Goal: Transaction & Acquisition: Book appointment/travel/reservation

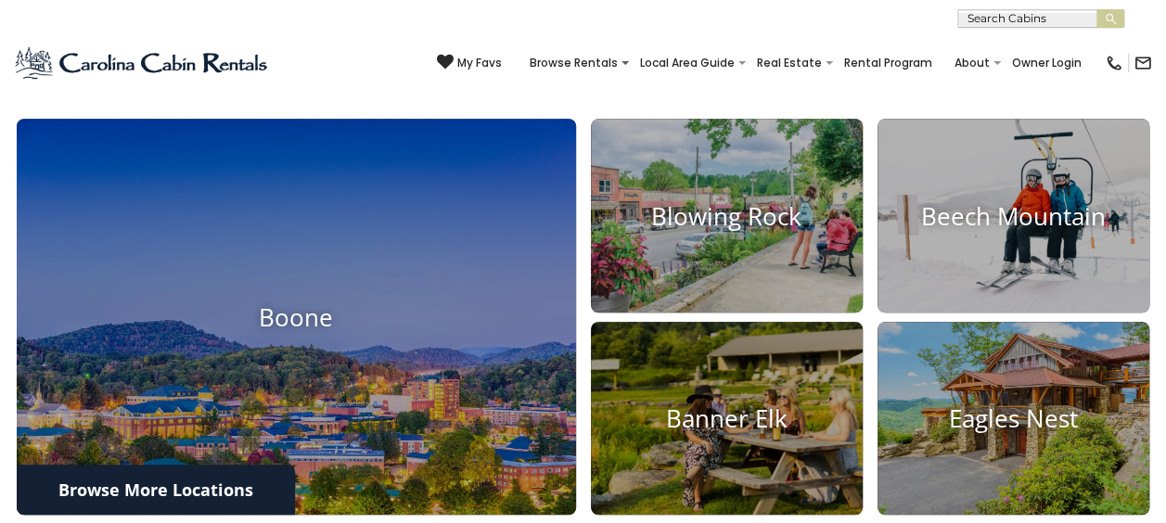
scroll to position [557, 0]
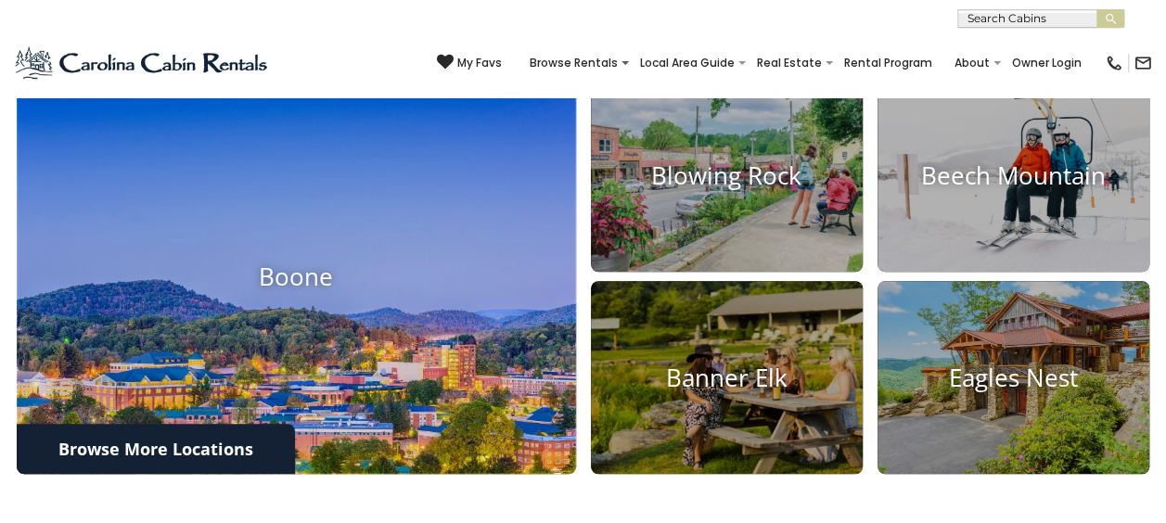
drag, startPoint x: 353, startPoint y: 226, endPoint x: 381, endPoint y: 217, distance: 30.2
click at [353, 226] on img at bounding box center [296, 276] width 615 height 436
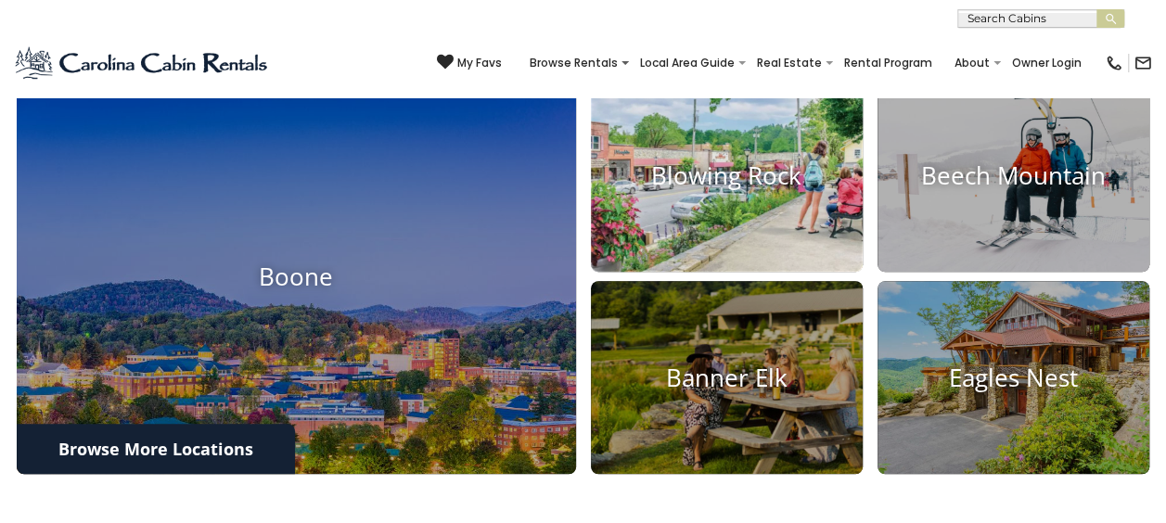
click at [670, 193] on img at bounding box center [727, 175] width 300 height 212
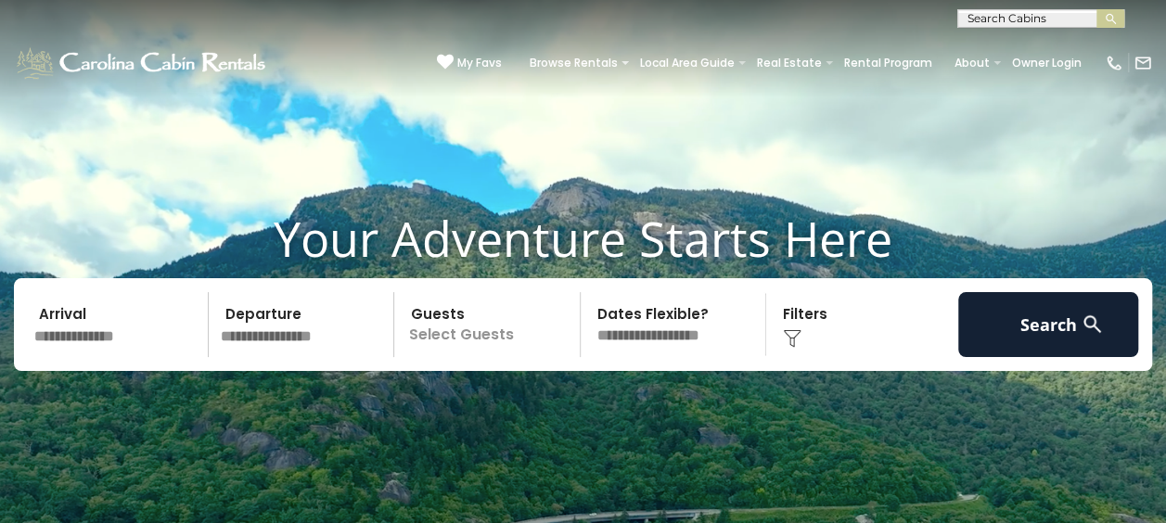
click at [97, 332] on input "text" at bounding box center [118, 324] width 181 height 65
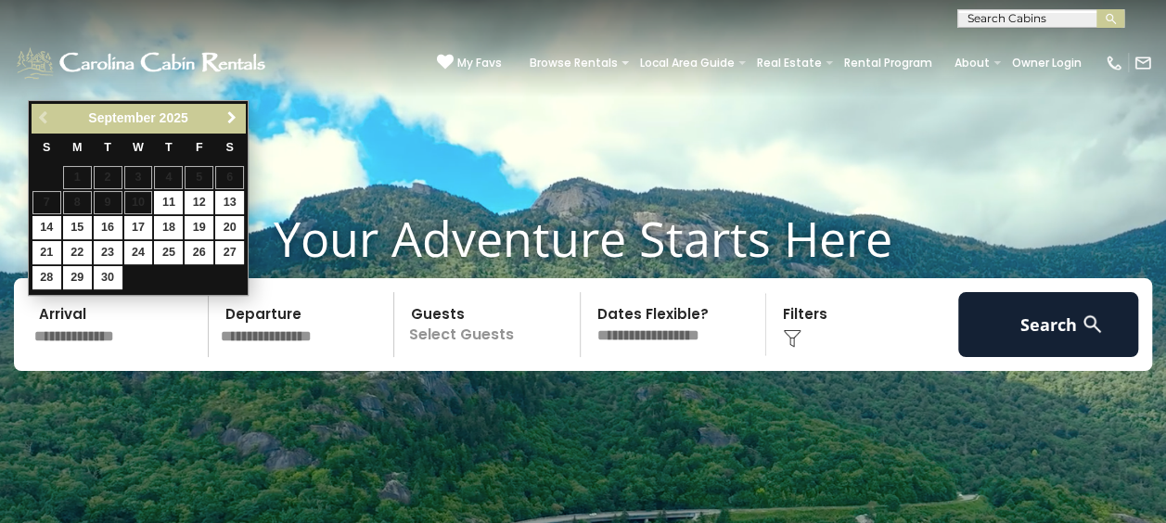
click at [230, 113] on span "Next" at bounding box center [232, 117] width 15 height 15
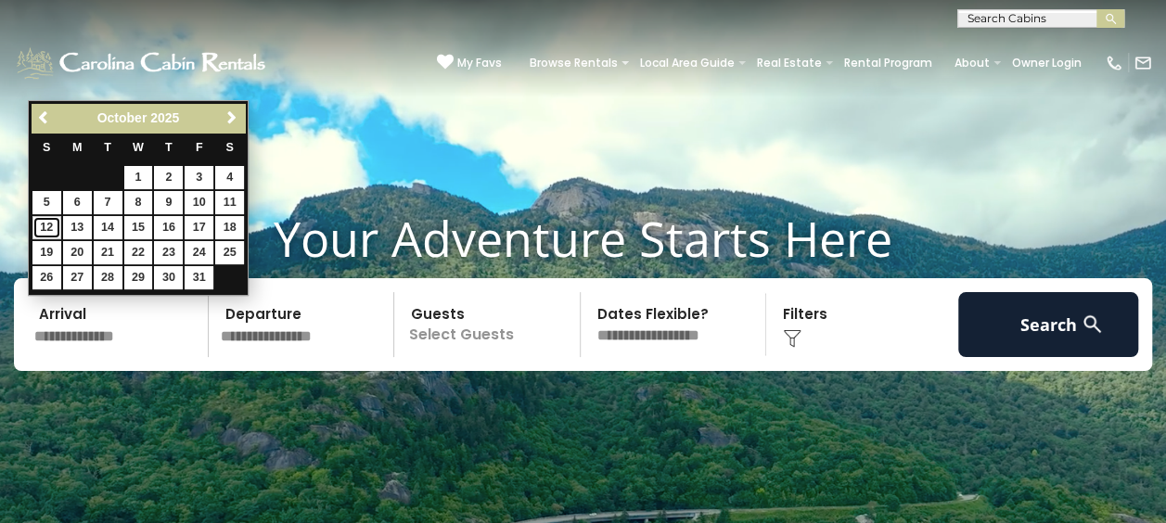
click at [43, 223] on link "12" at bounding box center [46, 227] width 29 height 23
type input "********"
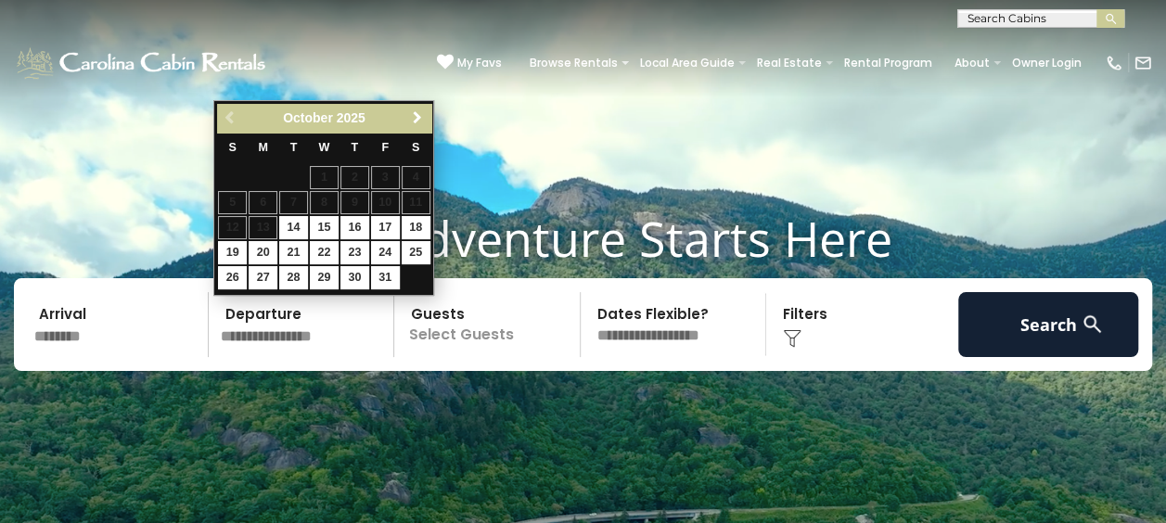
click at [416, 113] on span "Next" at bounding box center [417, 117] width 15 height 15
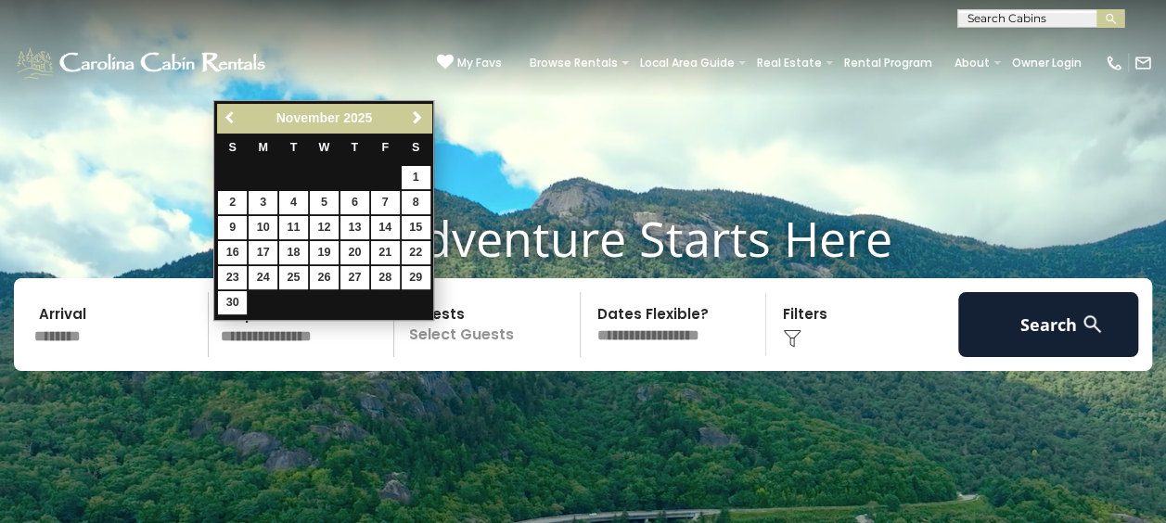
click at [226, 110] on span "Previous" at bounding box center [231, 117] width 15 height 15
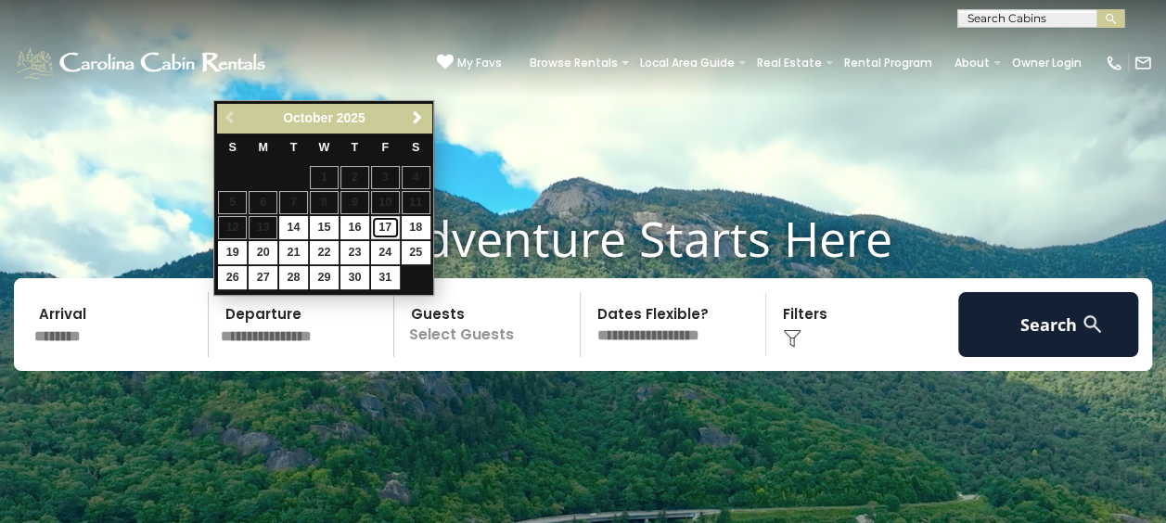
click at [385, 225] on link "17" at bounding box center [385, 227] width 29 height 23
type input "********"
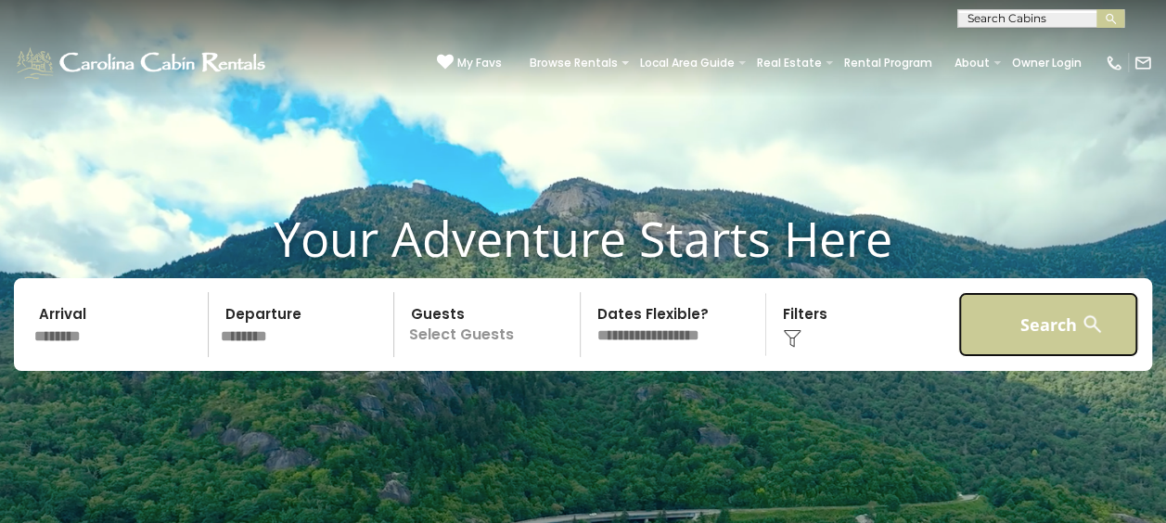
click at [1036, 321] on button "Search" at bounding box center [1049, 324] width 181 height 65
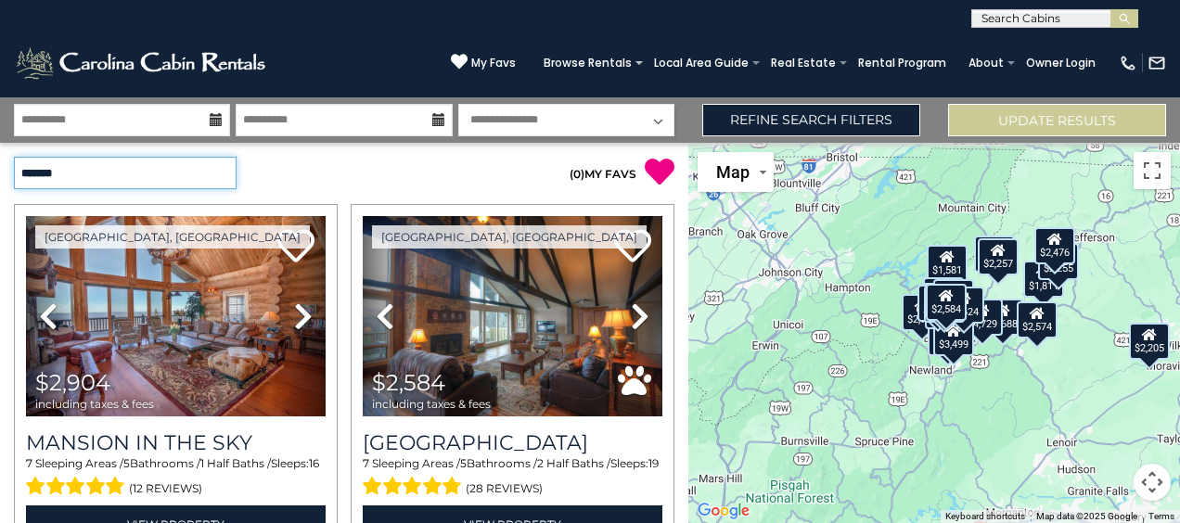
click at [224, 173] on select "**********" at bounding box center [125, 173] width 223 height 32
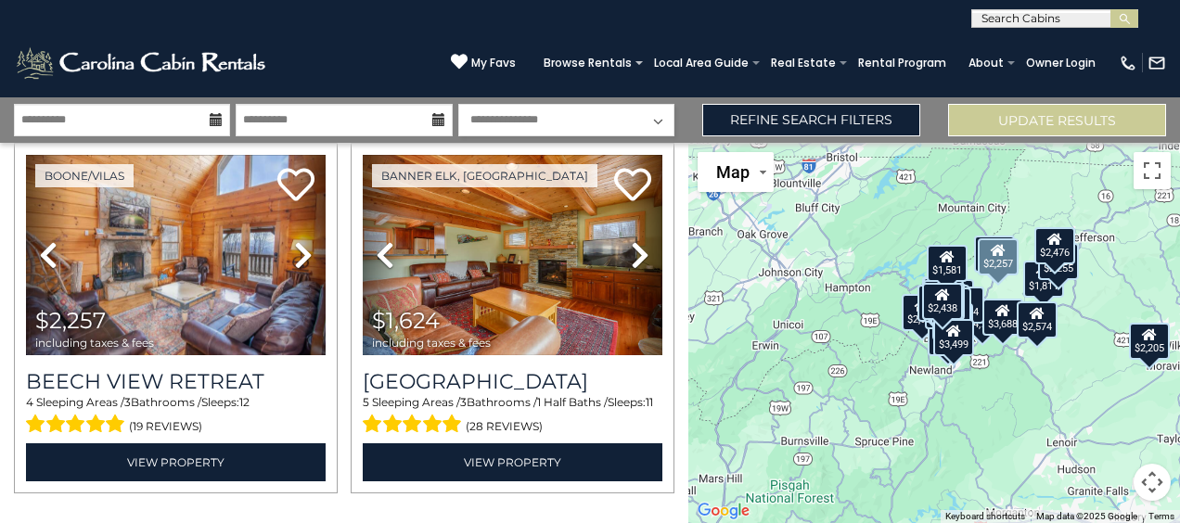
scroll to position [5166, 0]
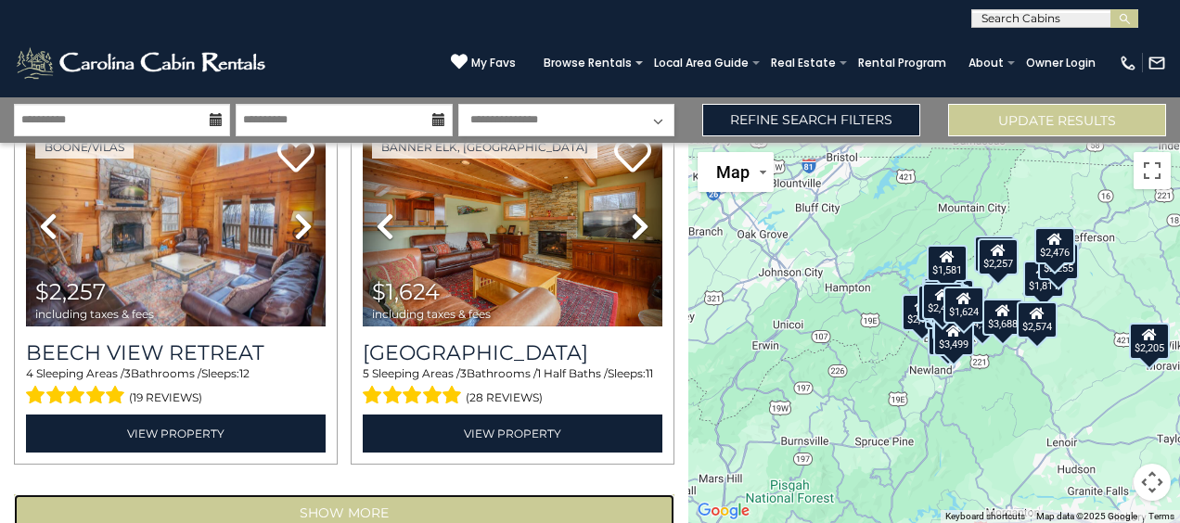
click at [355, 495] on button "Show More" at bounding box center [344, 513] width 661 height 37
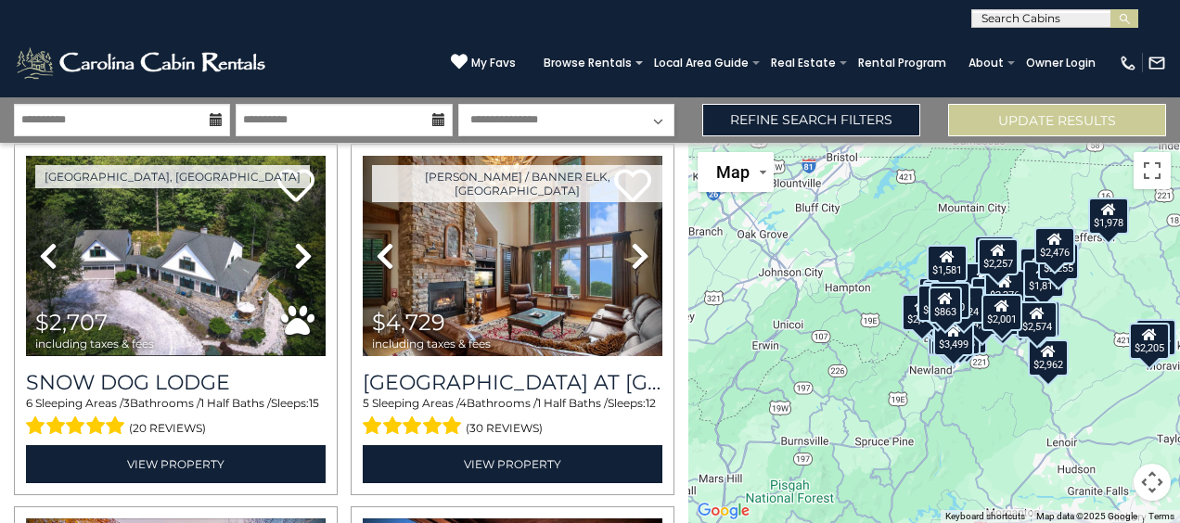
click at [996, 15] on input "text" at bounding box center [1053, 22] width 162 height 19
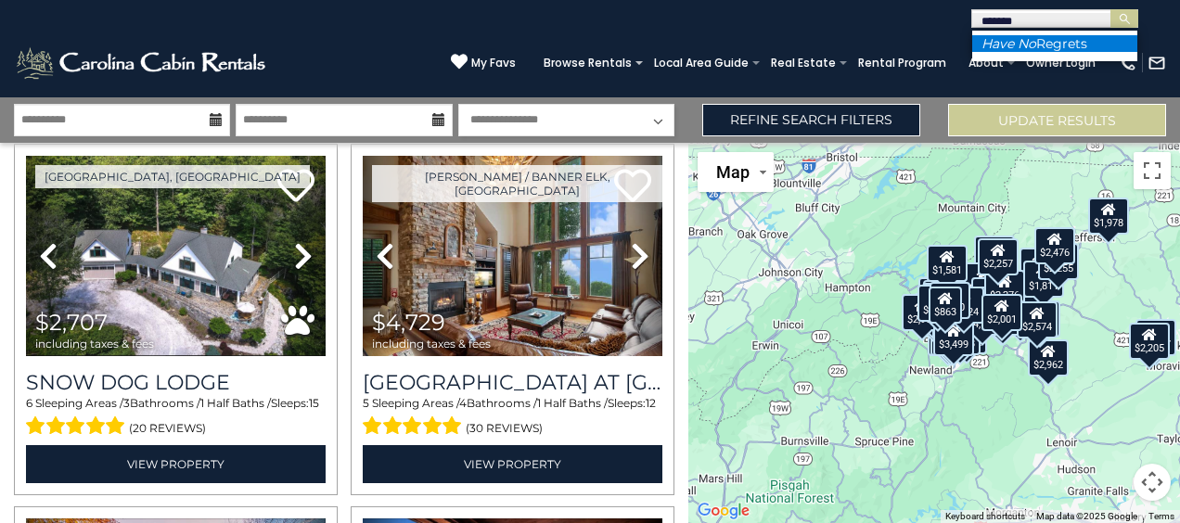
type input "*******"
click at [1050, 45] on li "Have No Regrets" at bounding box center [1054, 43] width 165 height 17
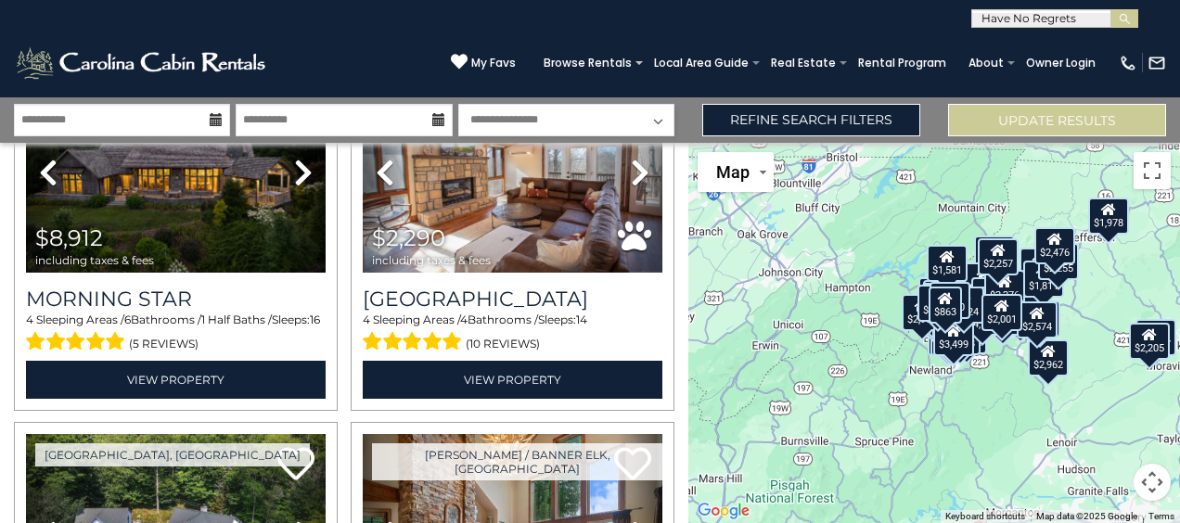
scroll to position [869, 0]
click at [1128, 12] on img "submit" at bounding box center [1125, 19] width 14 height 14
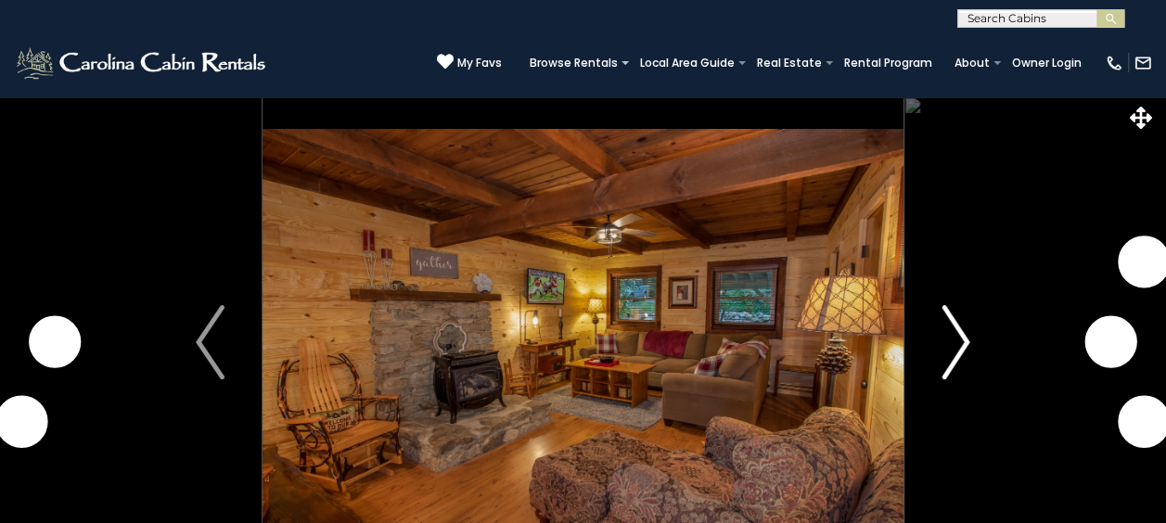
click at [959, 334] on img "Next" at bounding box center [956, 342] width 28 height 74
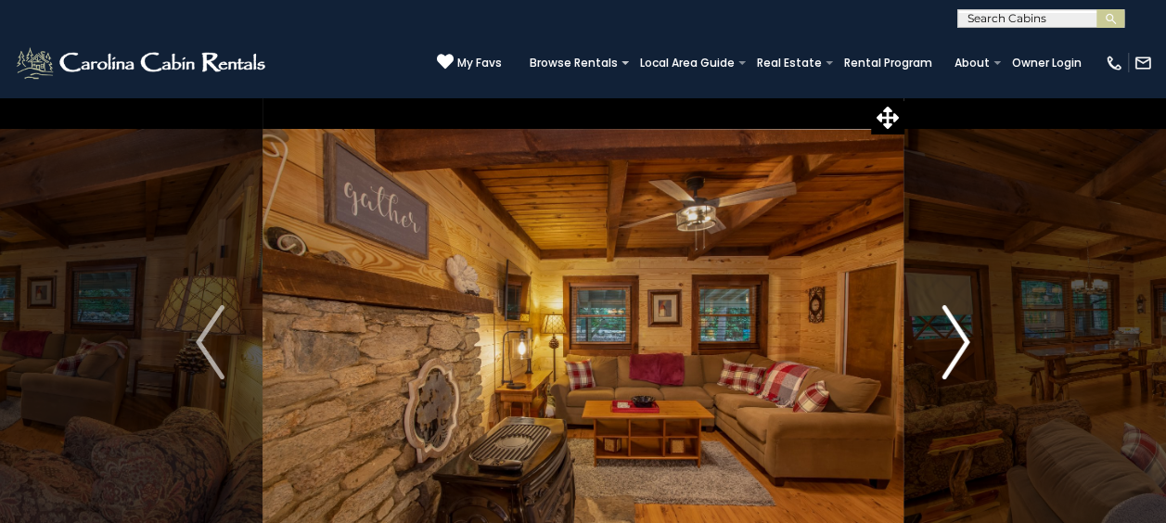
click at [959, 334] on img "Next" at bounding box center [956, 342] width 28 height 74
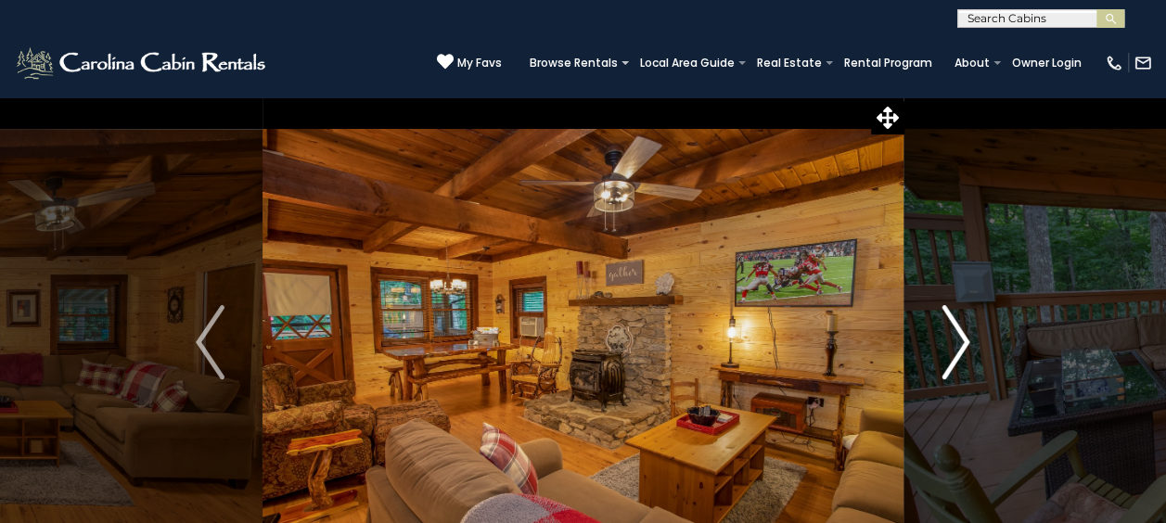
click at [959, 334] on img "Next" at bounding box center [956, 342] width 28 height 74
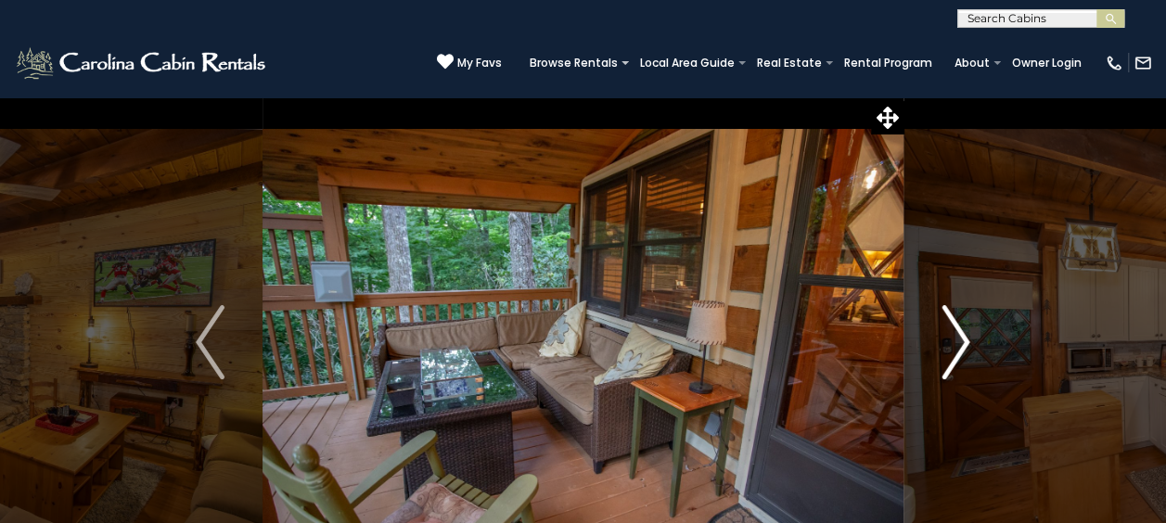
click at [959, 334] on img "Next" at bounding box center [956, 342] width 28 height 74
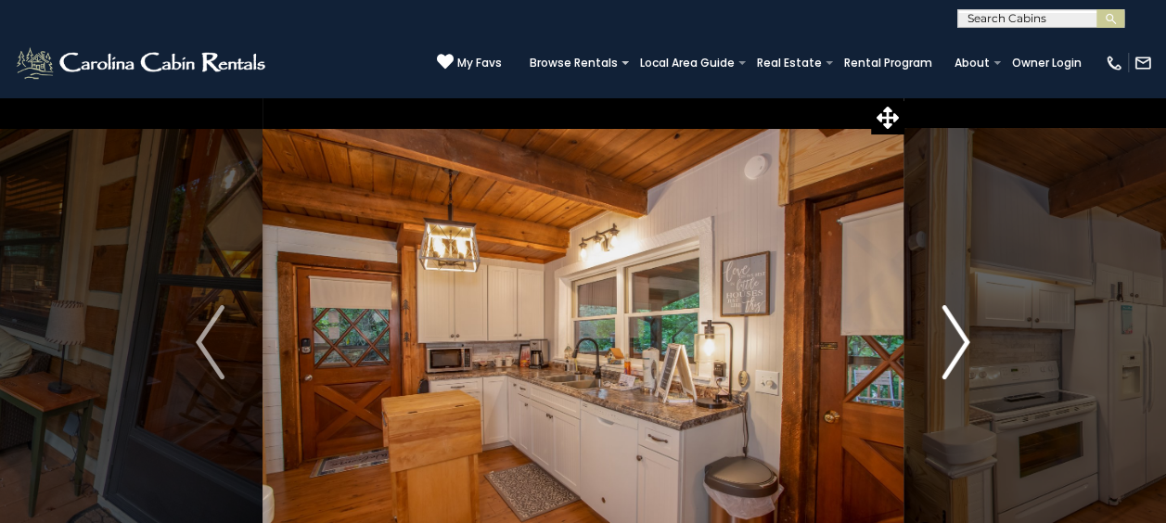
click at [959, 334] on img "Next" at bounding box center [956, 342] width 28 height 74
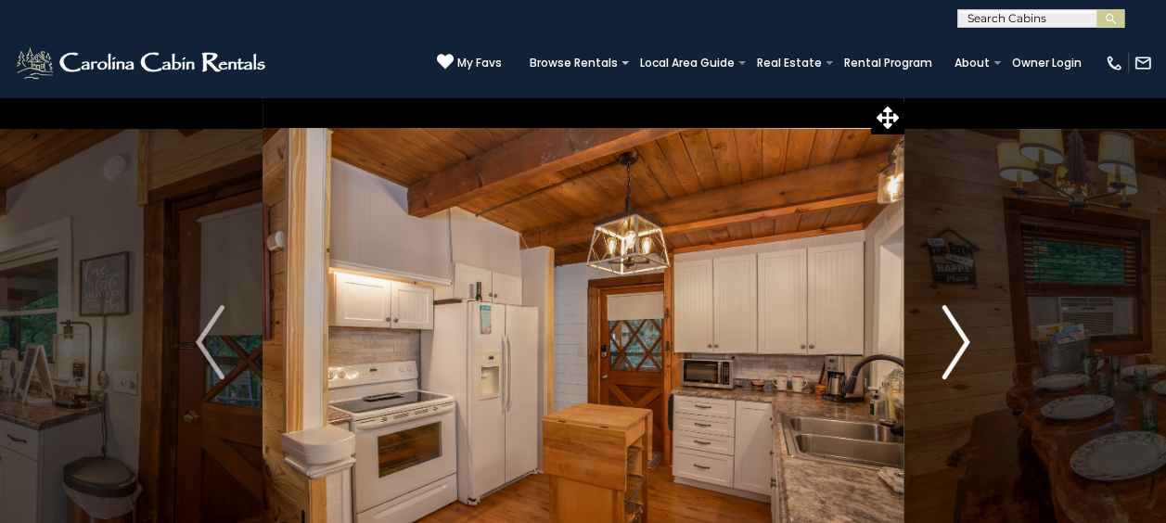
click at [959, 334] on img "Next" at bounding box center [956, 342] width 28 height 74
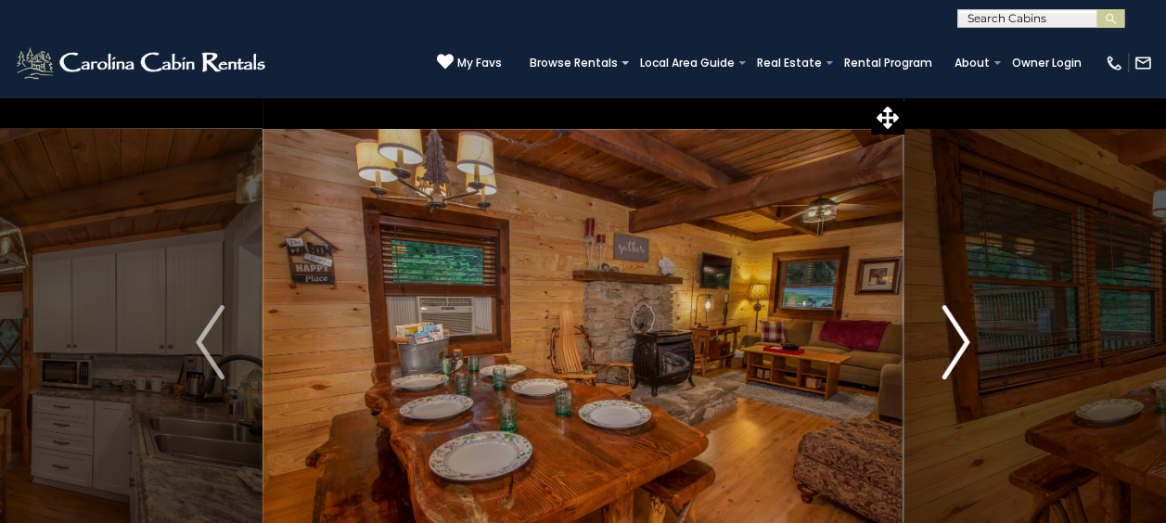
click at [959, 334] on img "Next" at bounding box center [956, 342] width 28 height 74
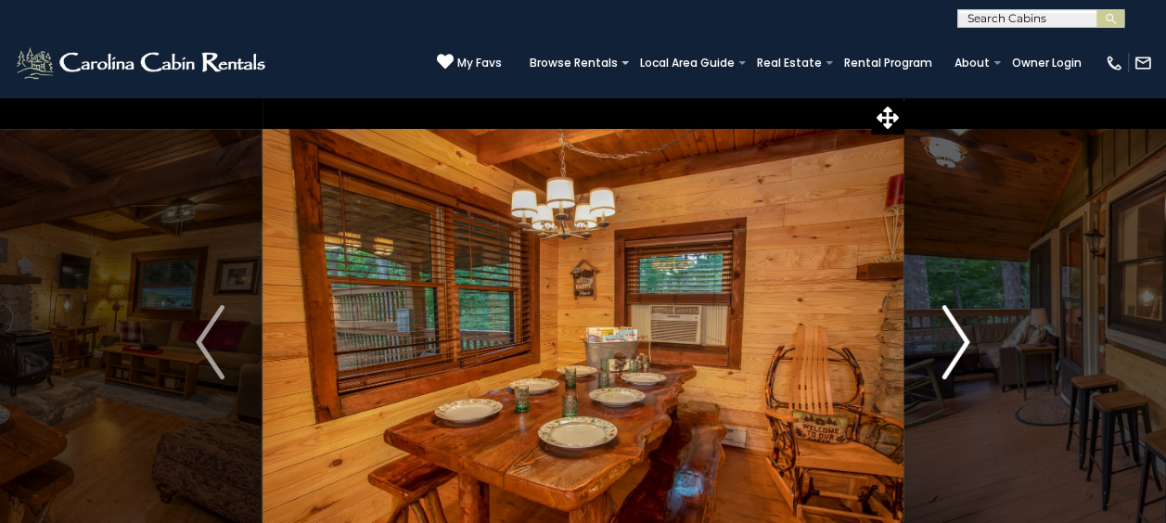
click at [959, 334] on img "Next" at bounding box center [956, 342] width 28 height 74
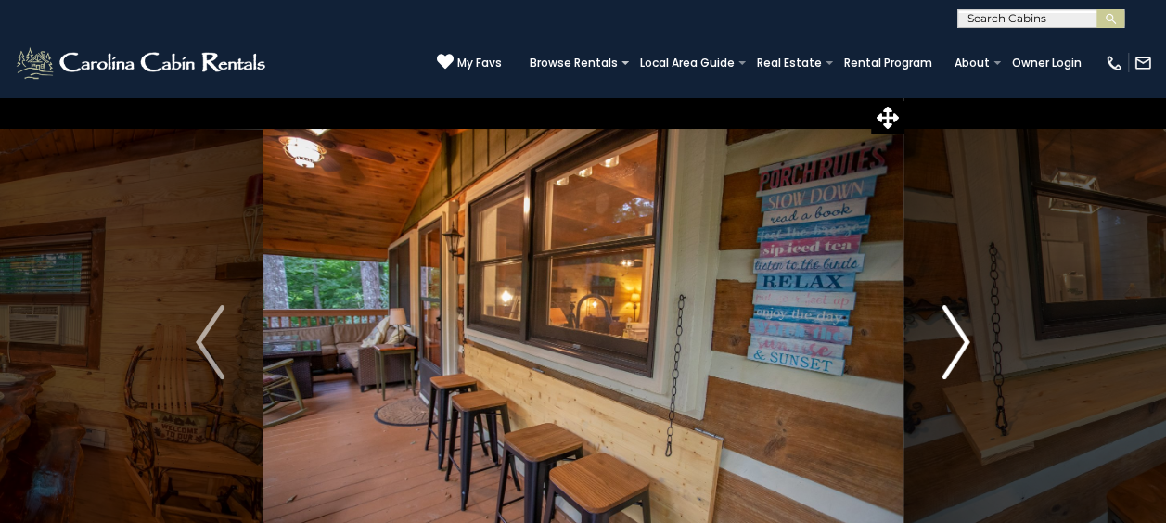
click at [959, 334] on img "Next" at bounding box center [956, 342] width 28 height 74
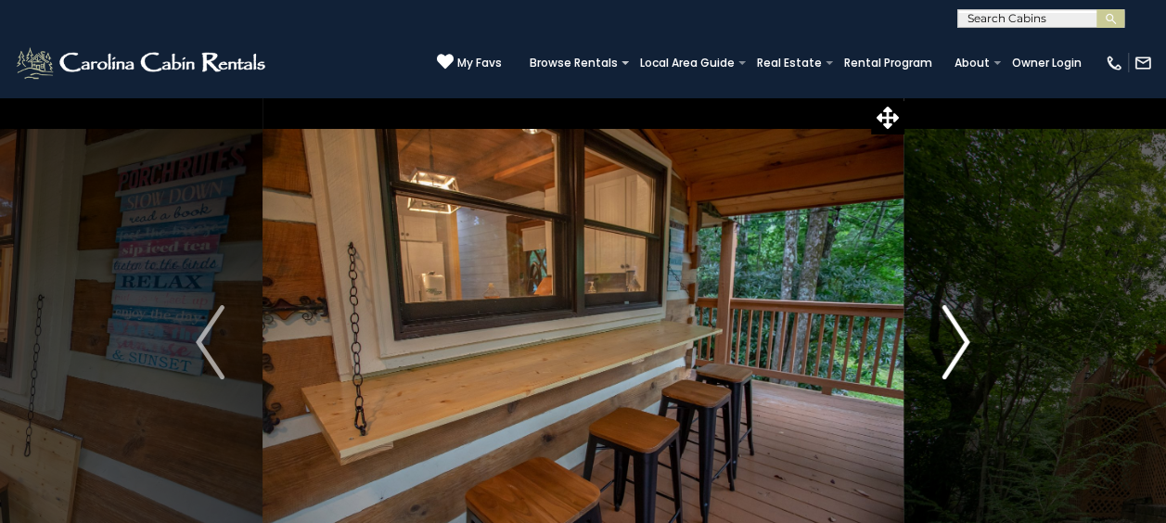
click at [959, 334] on img "Next" at bounding box center [956, 342] width 28 height 74
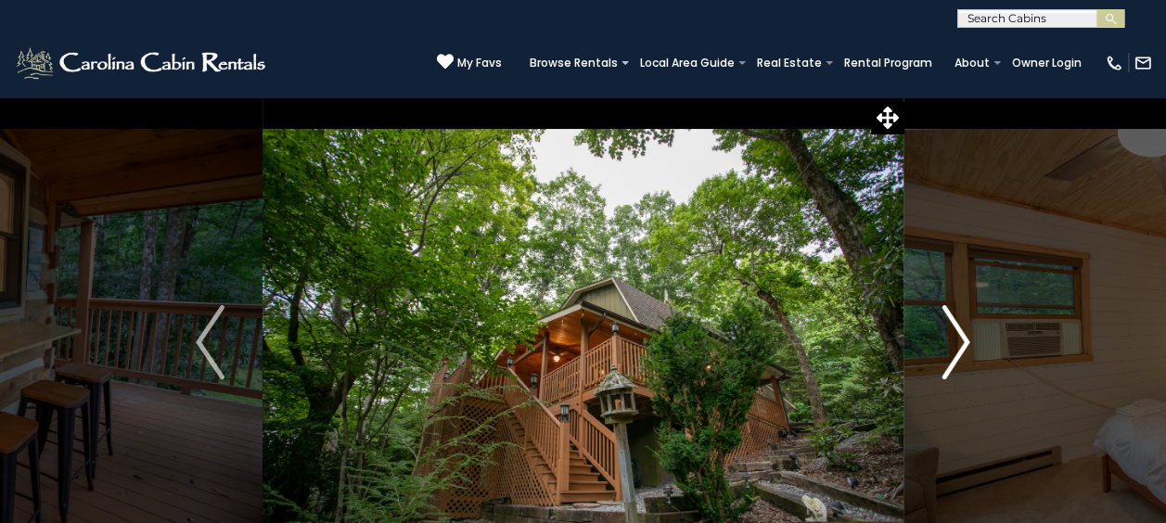
click at [959, 334] on img "Next" at bounding box center [956, 342] width 28 height 74
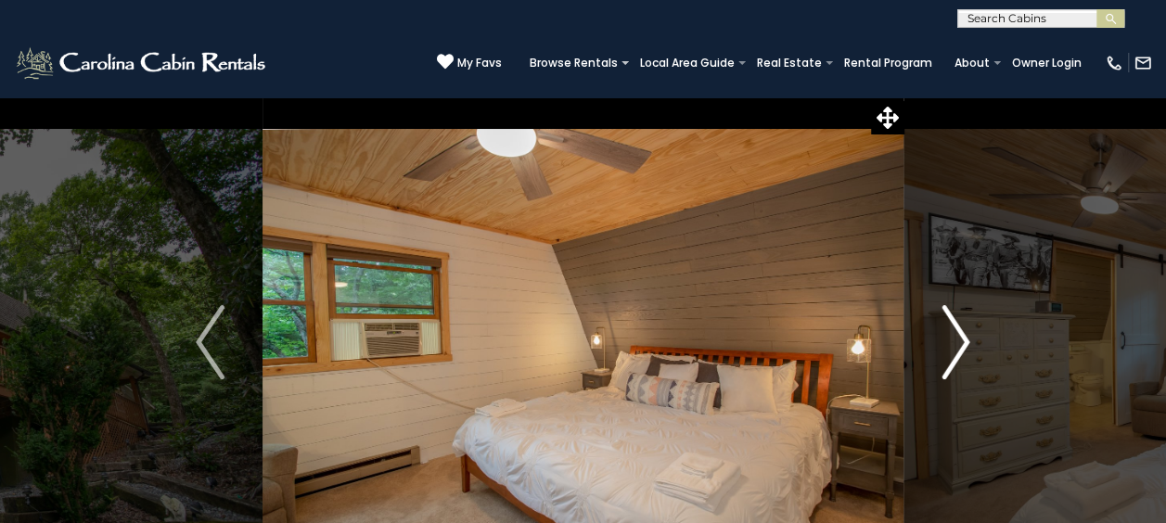
click at [959, 334] on img "Next" at bounding box center [956, 342] width 28 height 74
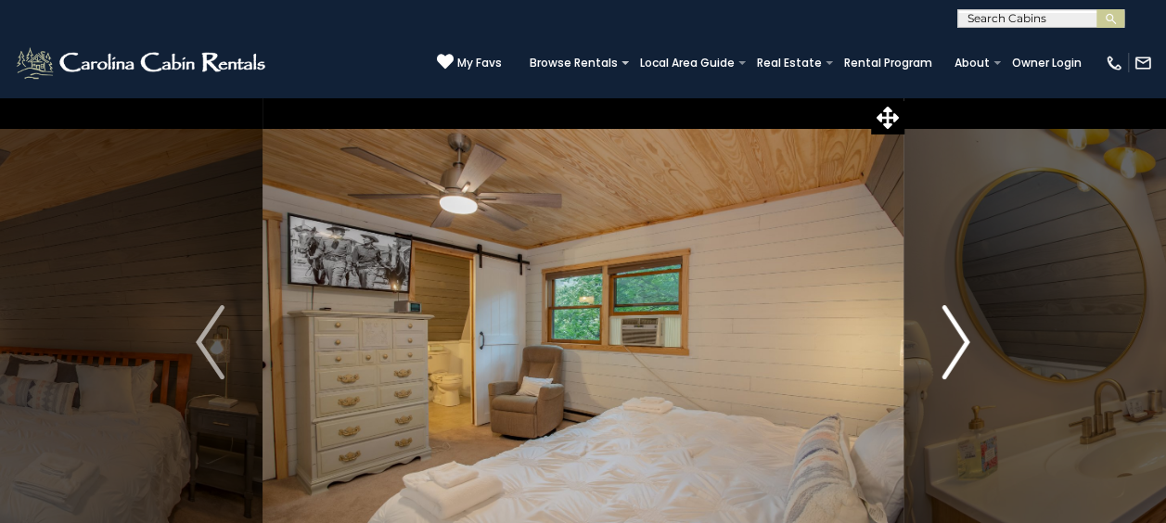
click at [959, 334] on img "Next" at bounding box center [956, 342] width 28 height 74
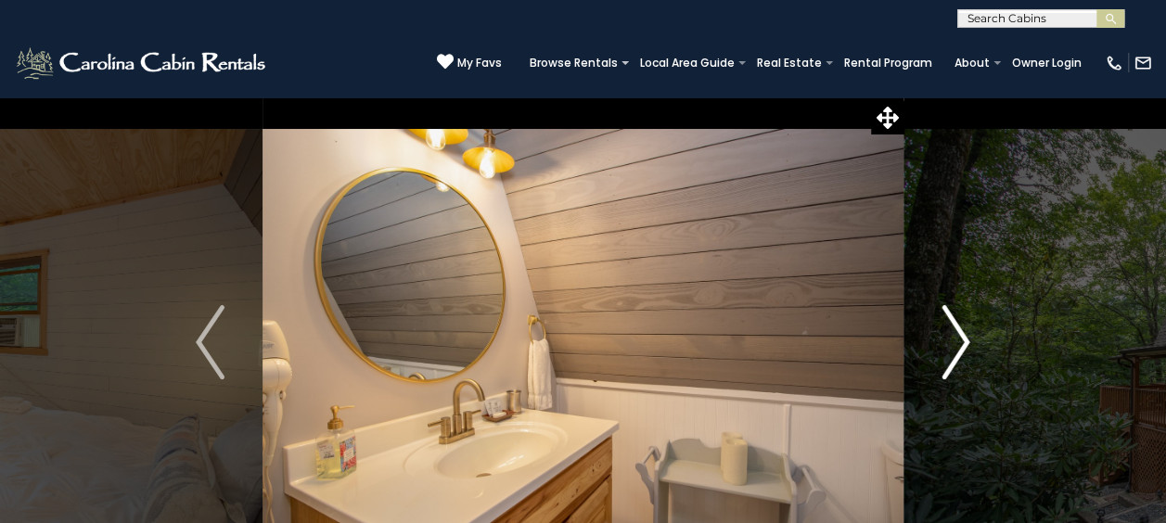
click at [959, 334] on img "Next" at bounding box center [956, 342] width 28 height 74
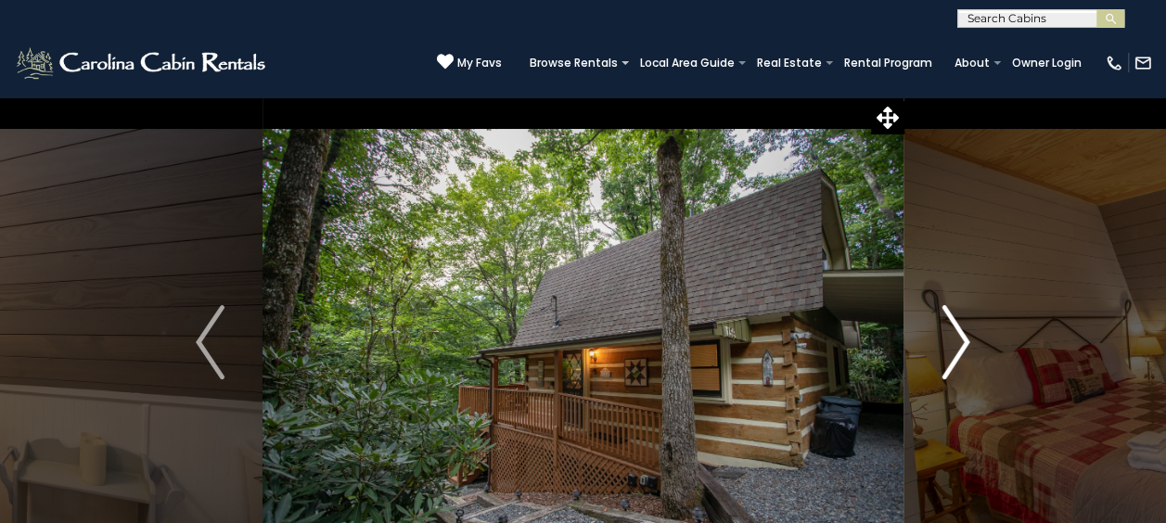
click at [959, 334] on img "Next" at bounding box center [956, 342] width 28 height 74
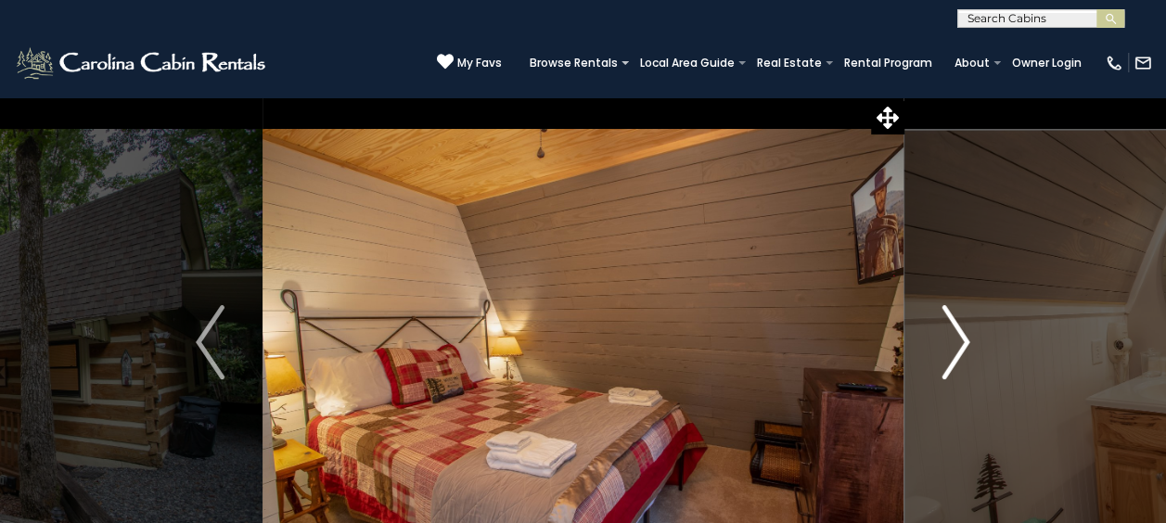
click at [959, 334] on img "Next" at bounding box center [956, 342] width 28 height 74
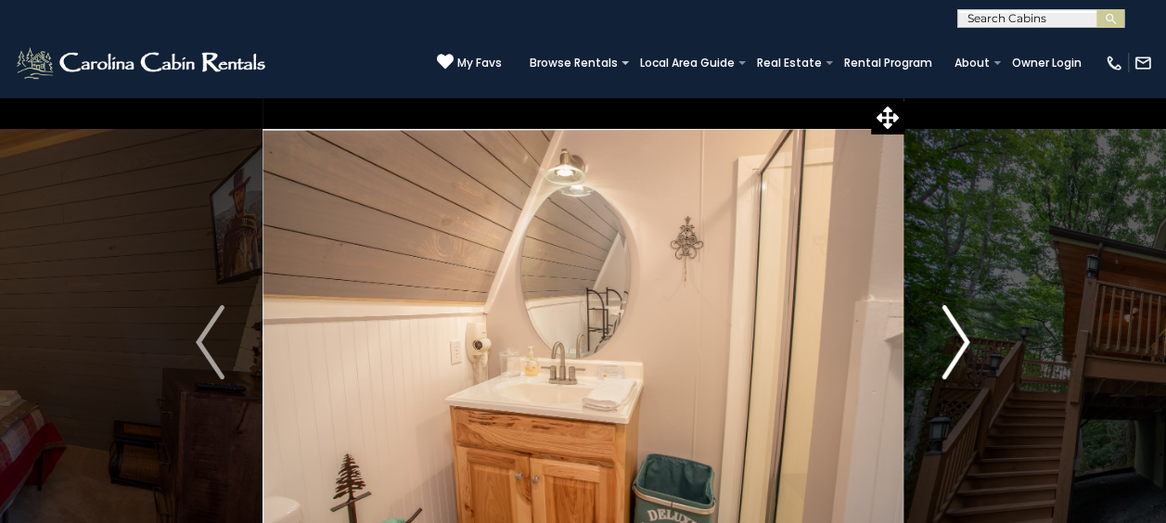
click at [959, 334] on img "Next" at bounding box center [956, 342] width 28 height 74
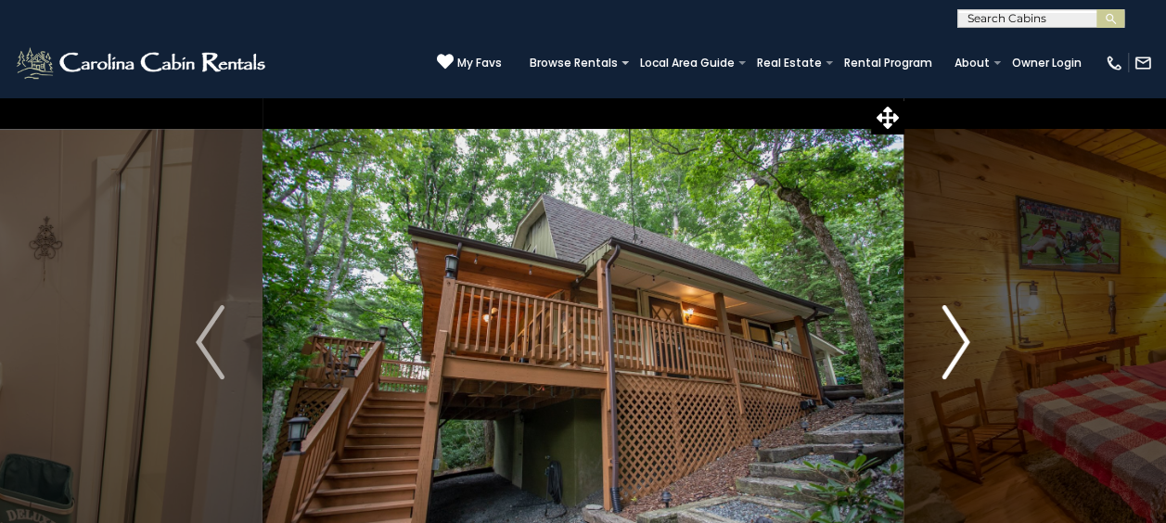
click at [959, 334] on img "Next" at bounding box center [956, 342] width 28 height 74
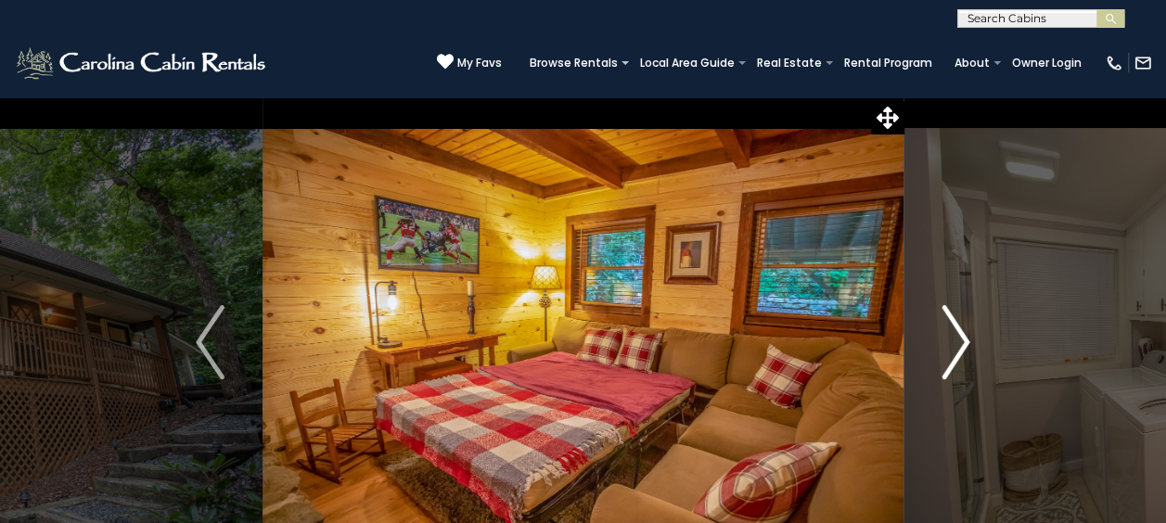
click at [959, 334] on img "Next" at bounding box center [956, 342] width 28 height 74
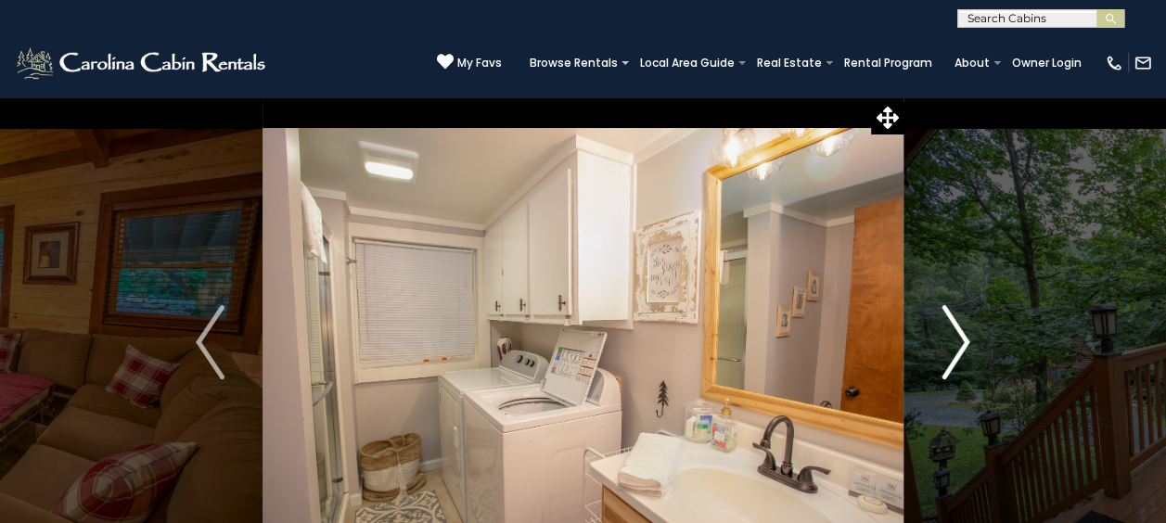
click at [959, 334] on img "Next" at bounding box center [956, 342] width 28 height 74
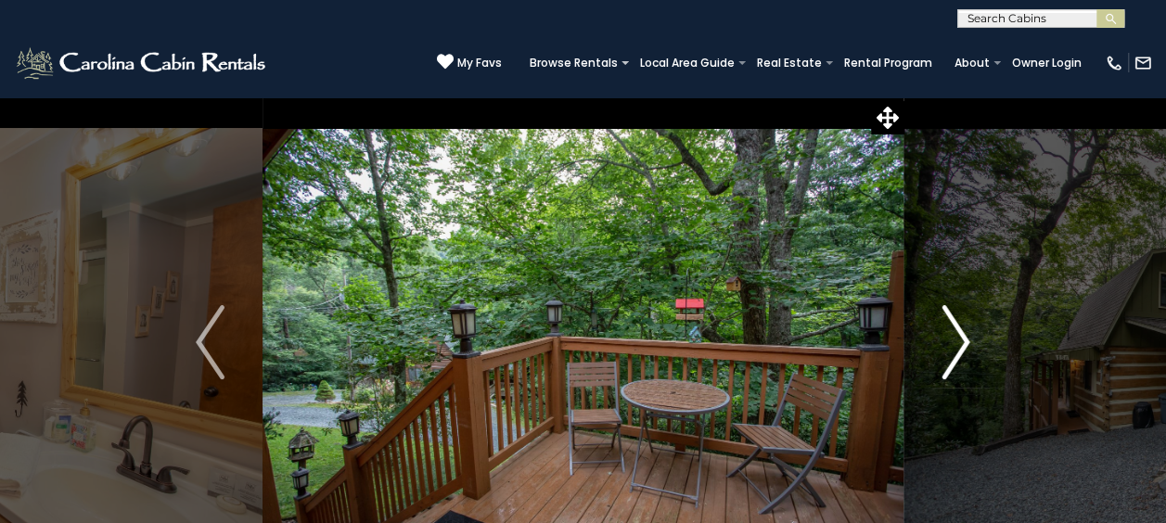
click at [959, 334] on img "Next" at bounding box center [956, 342] width 28 height 74
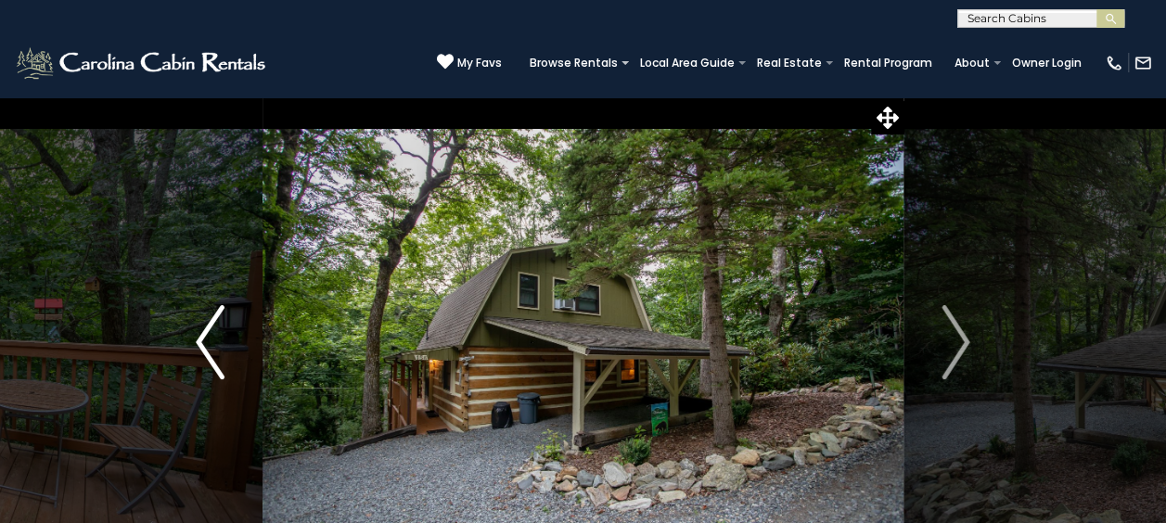
click at [197, 341] on img "Previous" at bounding box center [210, 342] width 28 height 74
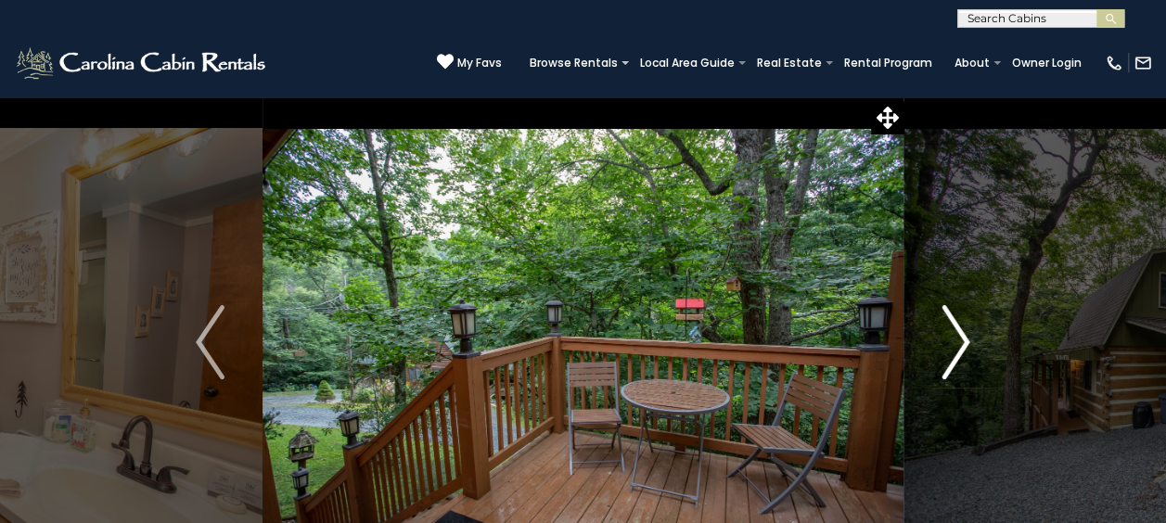
click at [962, 330] on img "Next" at bounding box center [956, 342] width 28 height 74
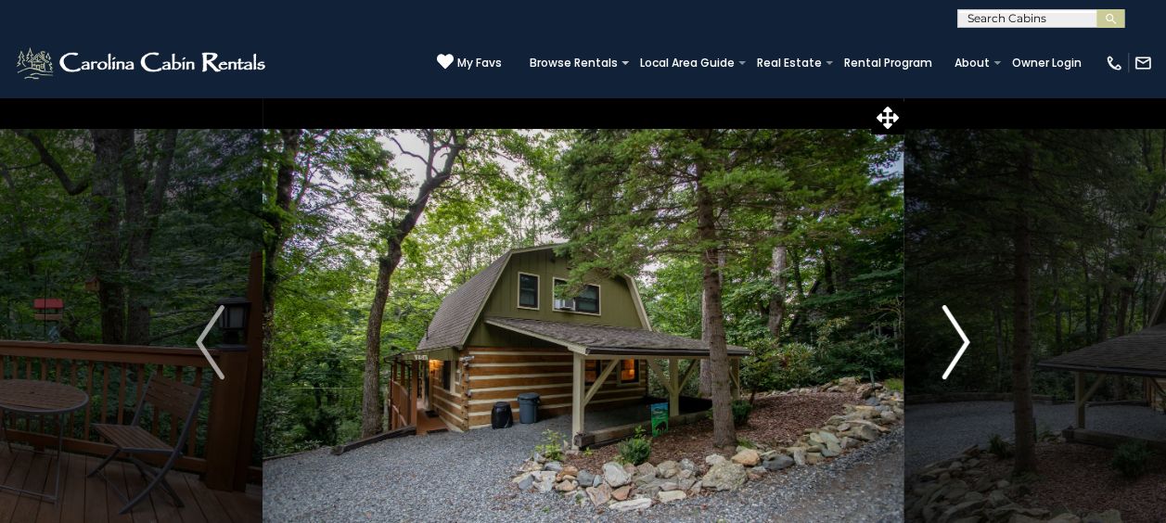
click at [962, 330] on img "Next" at bounding box center [956, 342] width 28 height 74
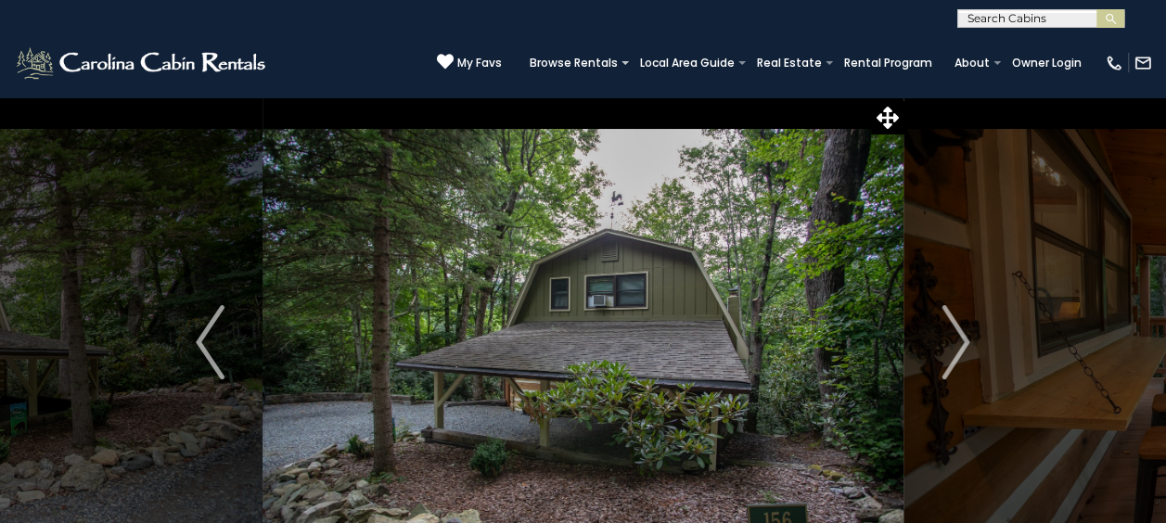
click at [967, 15] on input "text" at bounding box center [1040, 22] width 162 height 19
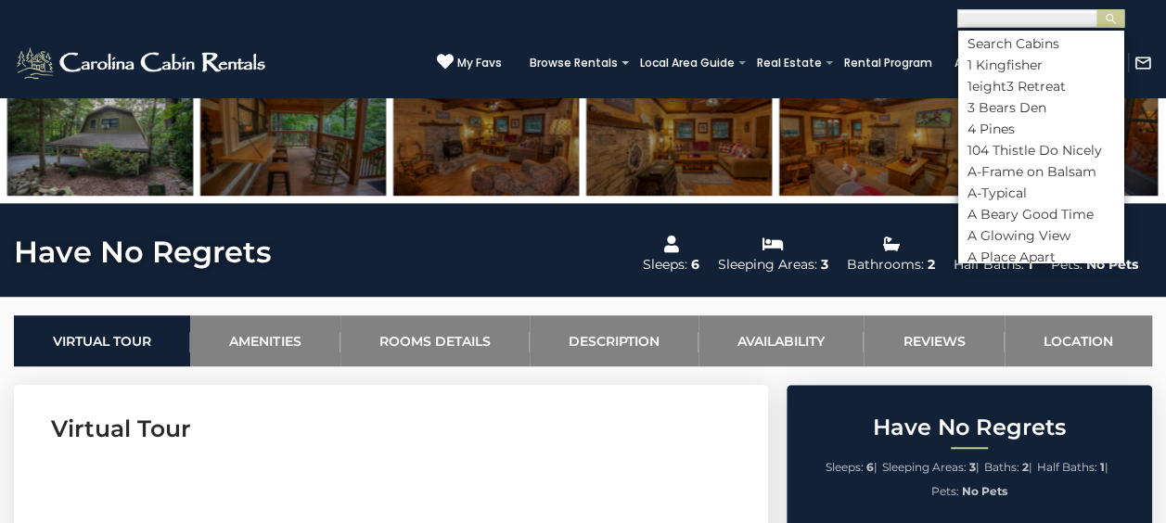
scroll to position [464, 0]
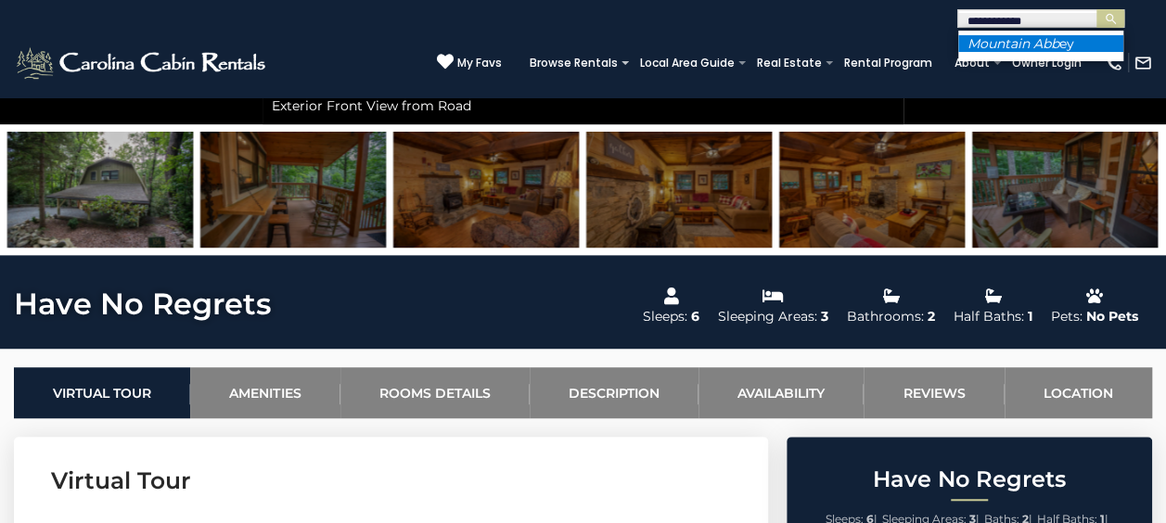
type input "**********"
click at [1037, 41] on em "Mountain Abb" at bounding box center [1014, 43] width 92 height 17
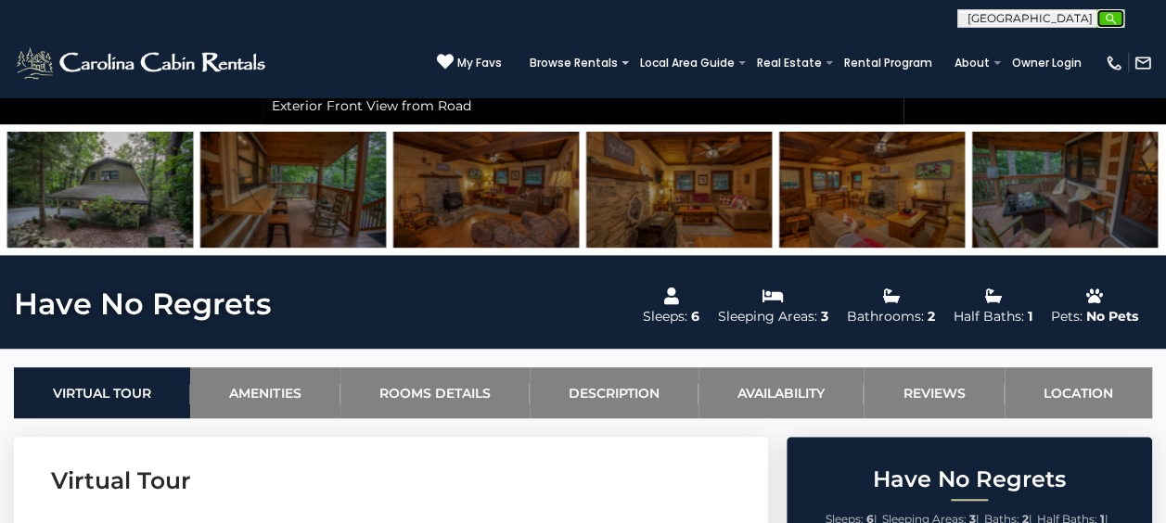
click at [1108, 13] on img "submit" at bounding box center [1111, 19] width 14 height 14
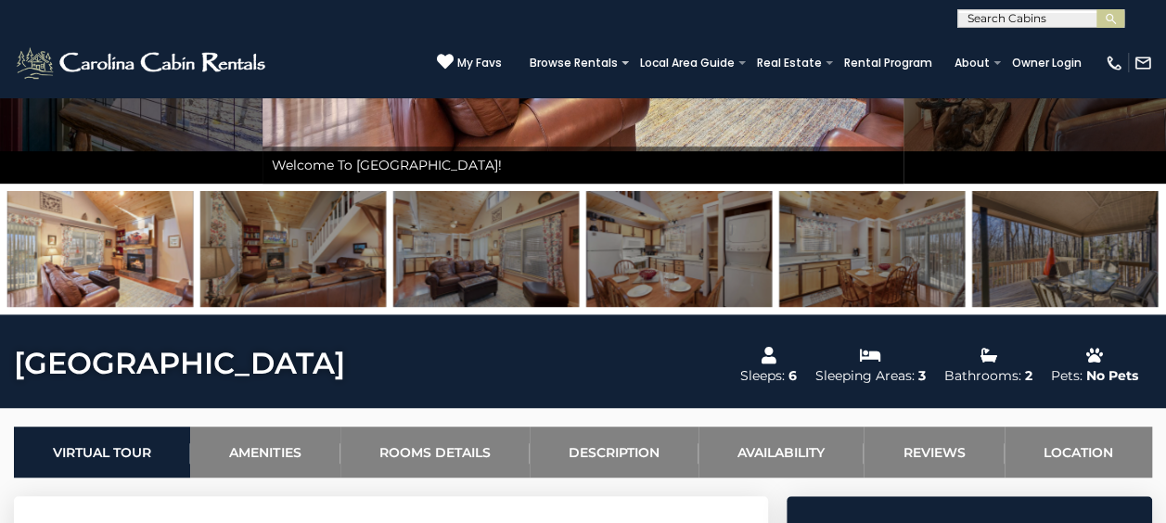
scroll to position [371, 0]
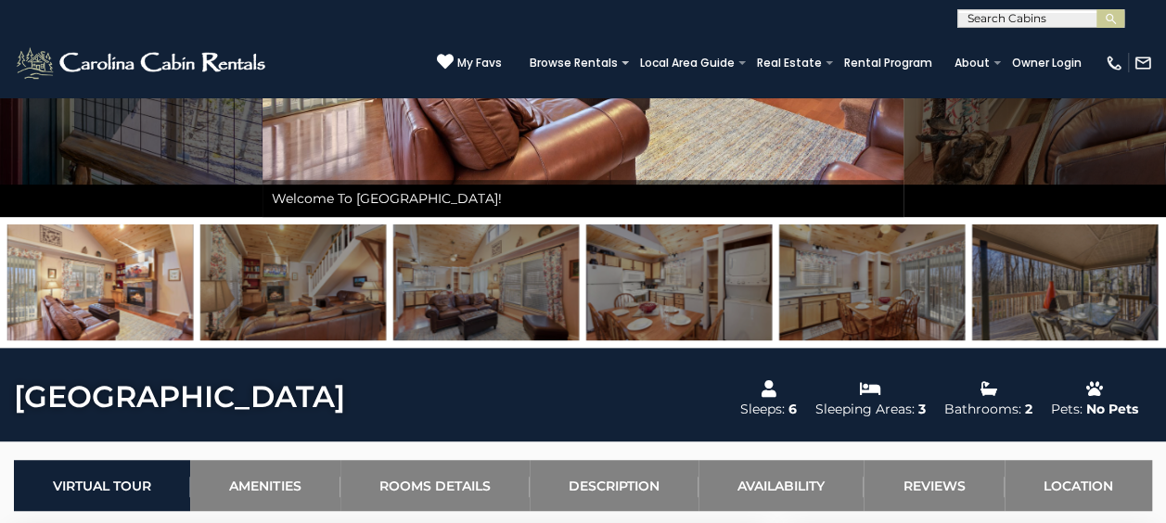
click at [304, 291] on img at bounding box center [293, 283] width 186 height 116
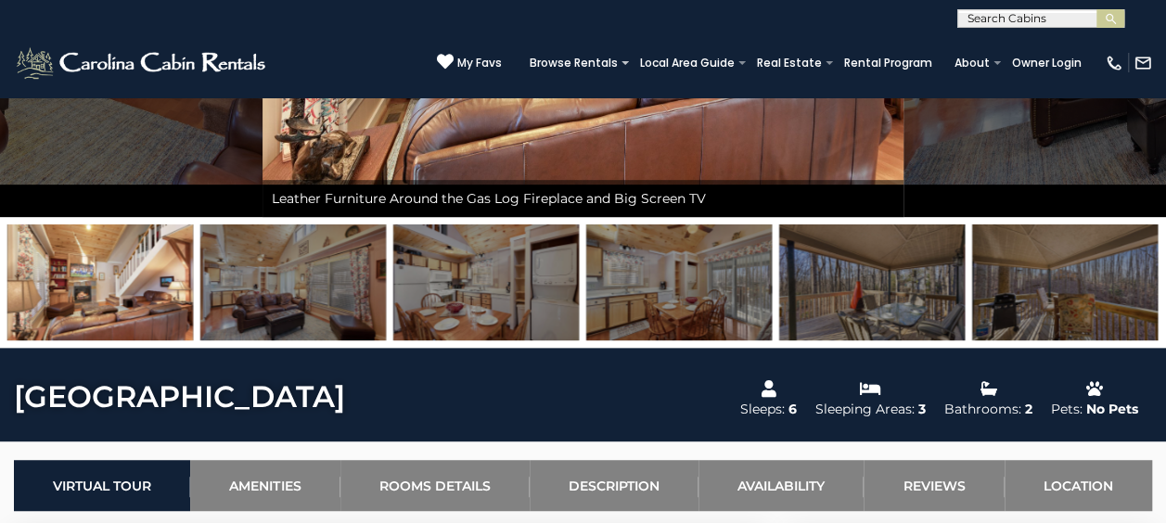
click at [454, 284] on img at bounding box center [486, 283] width 186 height 116
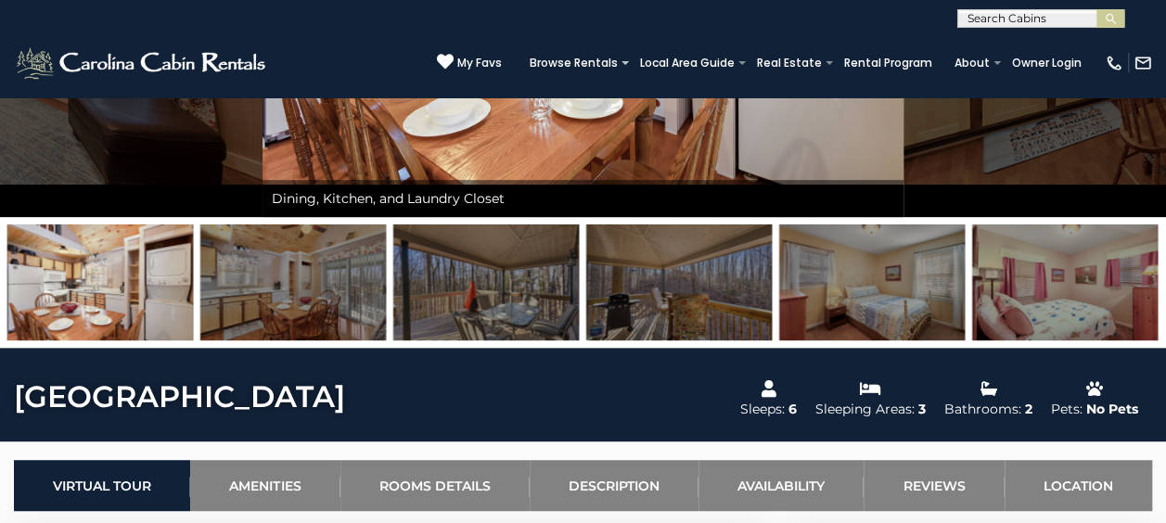
click at [732, 280] on img at bounding box center [679, 283] width 186 height 116
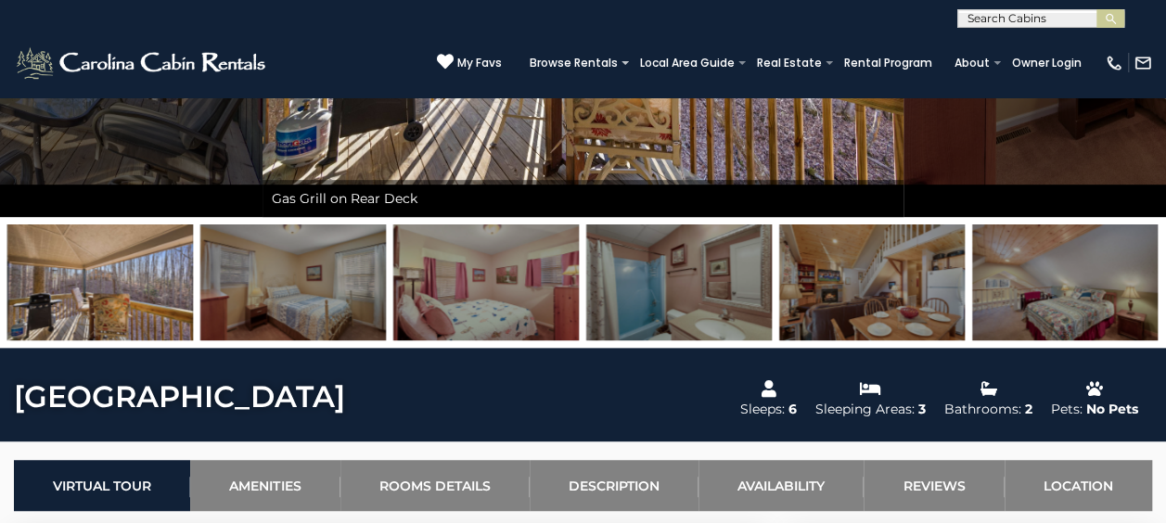
click at [874, 268] on img at bounding box center [872, 283] width 186 height 116
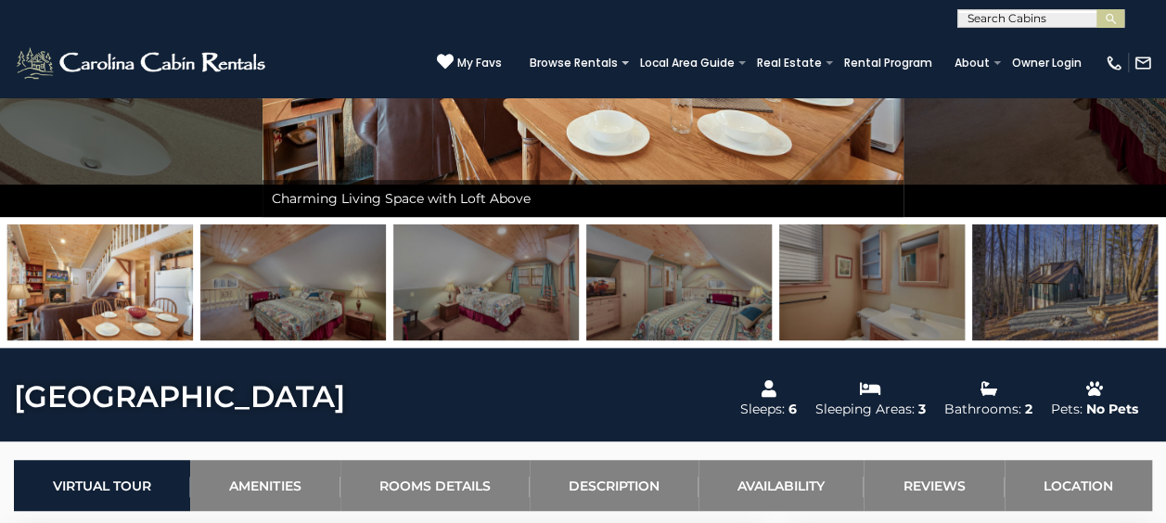
click at [1031, 290] on img at bounding box center [1065, 283] width 186 height 116
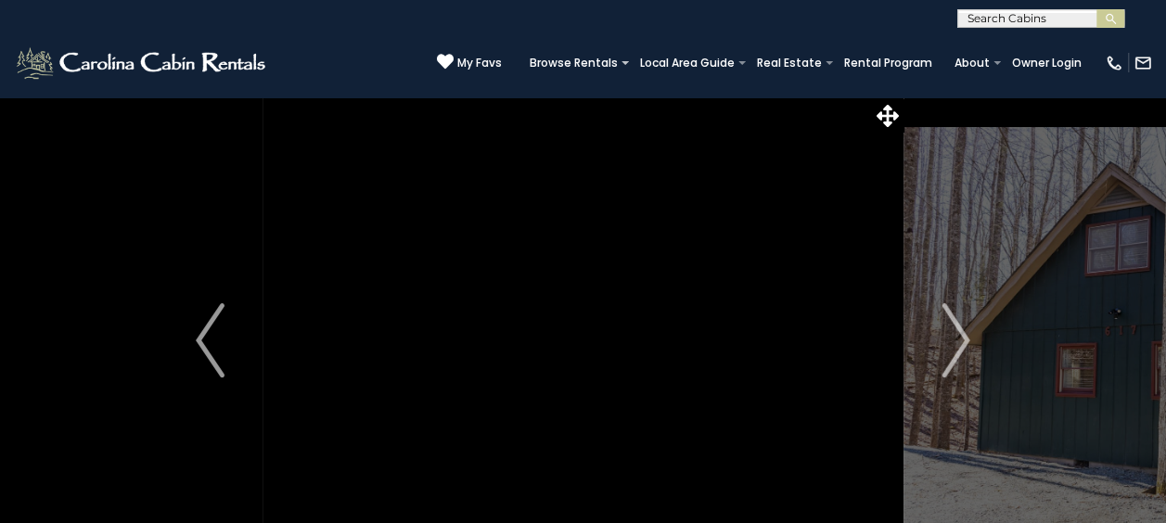
scroll to position [0, 0]
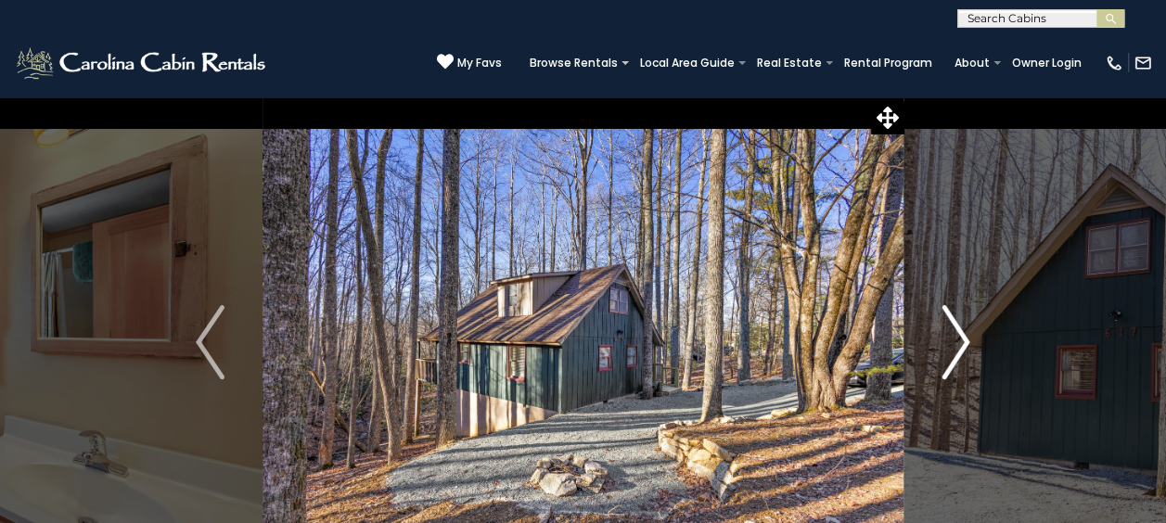
click at [959, 333] on img "Next" at bounding box center [956, 342] width 28 height 74
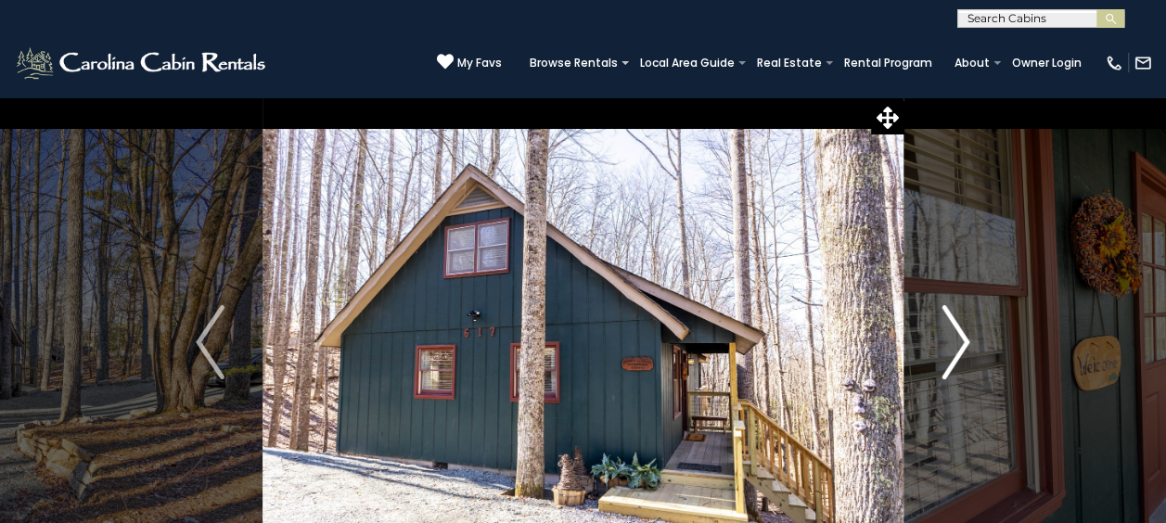
click at [959, 333] on img "Next" at bounding box center [956, 342] width 28 height 74
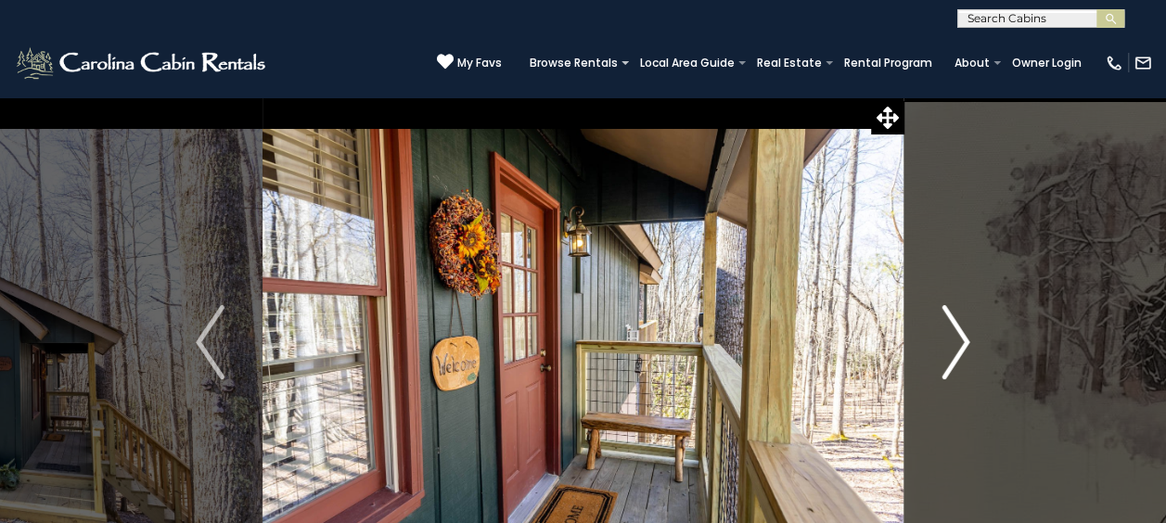
click at [959, 333] on img "Next" at bounding box center [956, 342] width 28 height 74
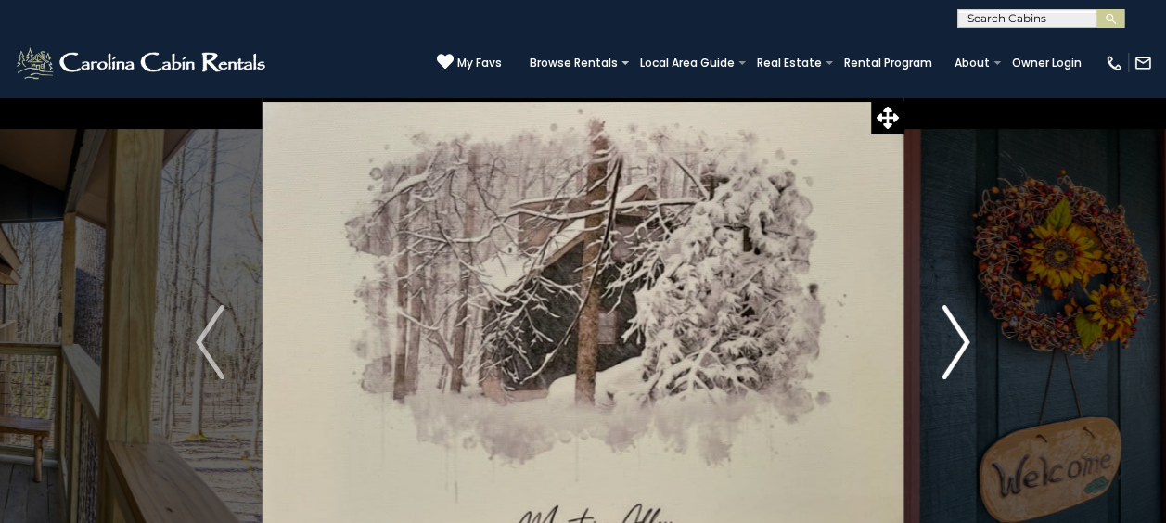
click at [959, 333] on img "Next" at bounding box center [956, 342] width 28 height 74
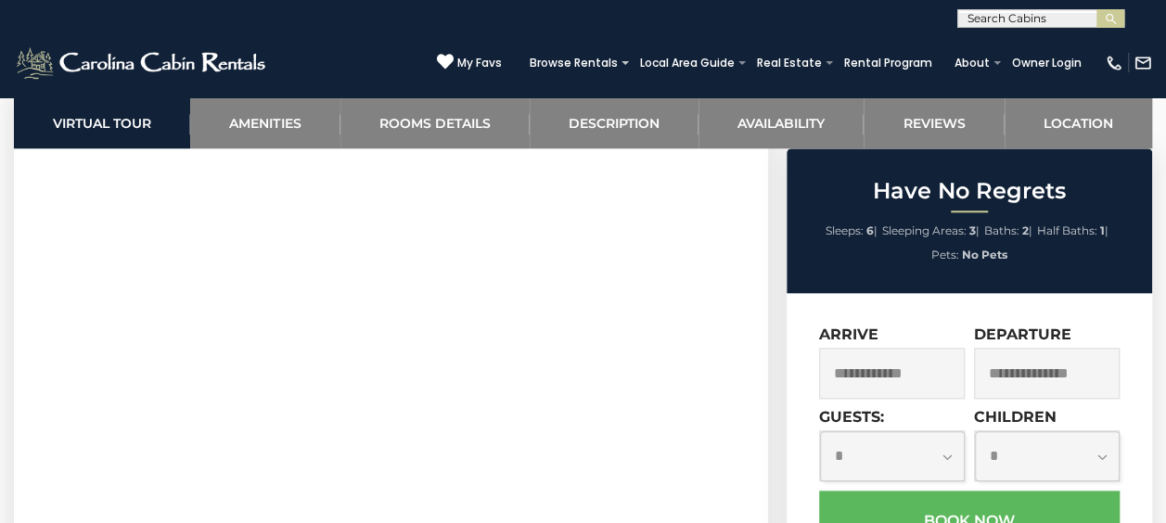
scroll to position [835, 0]
click at [839, 370] on input "text" at bounding box center [892, 373] width 146 height 51
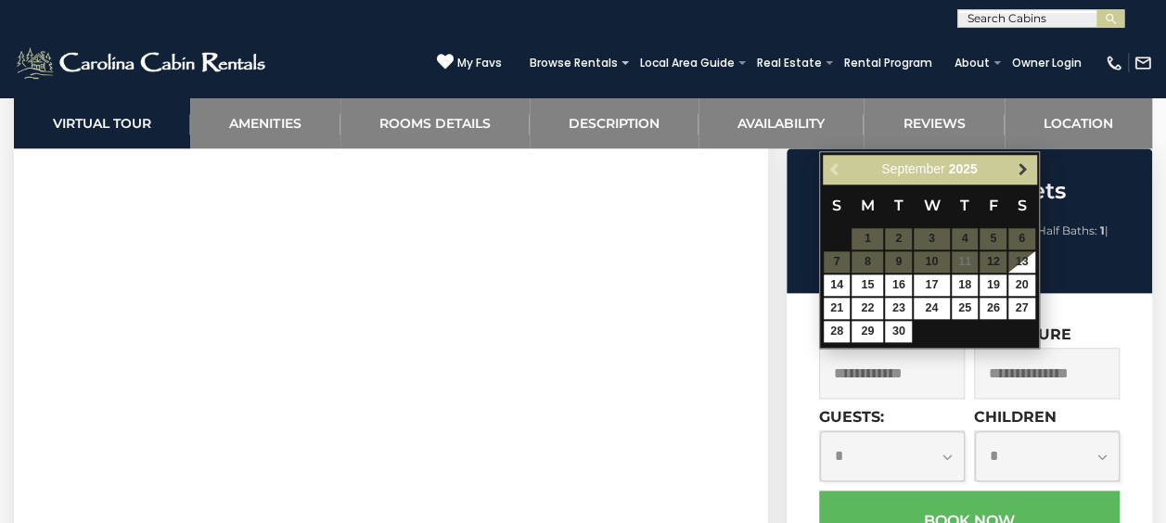
click at [1020, 165] on span "Next" at bounding box center [1022, 169] width 15 height 15
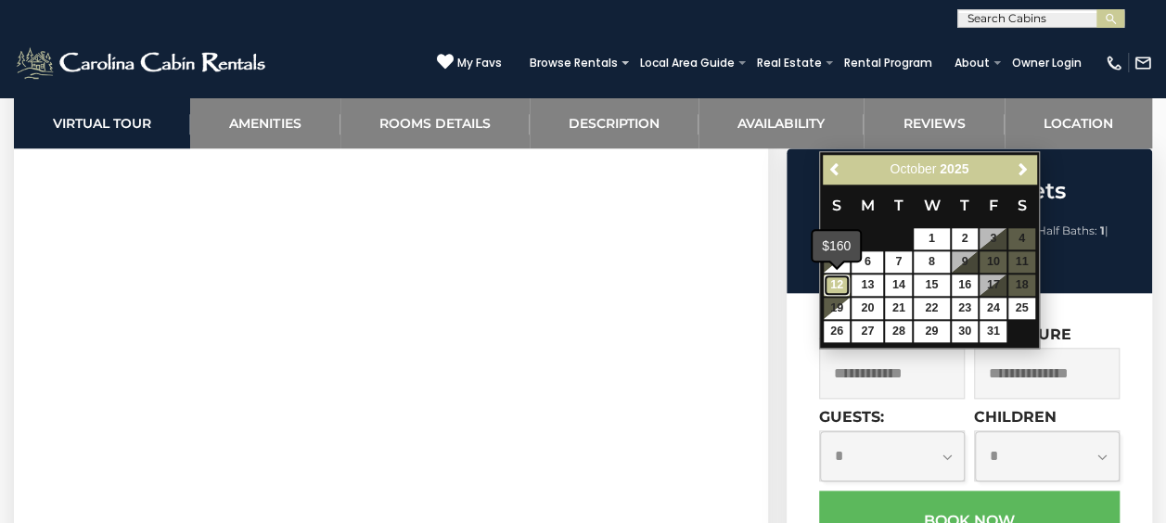
click at [839, 289] on link "12" at bounding box center [837, 285] width 27 height 21
type input "**********"
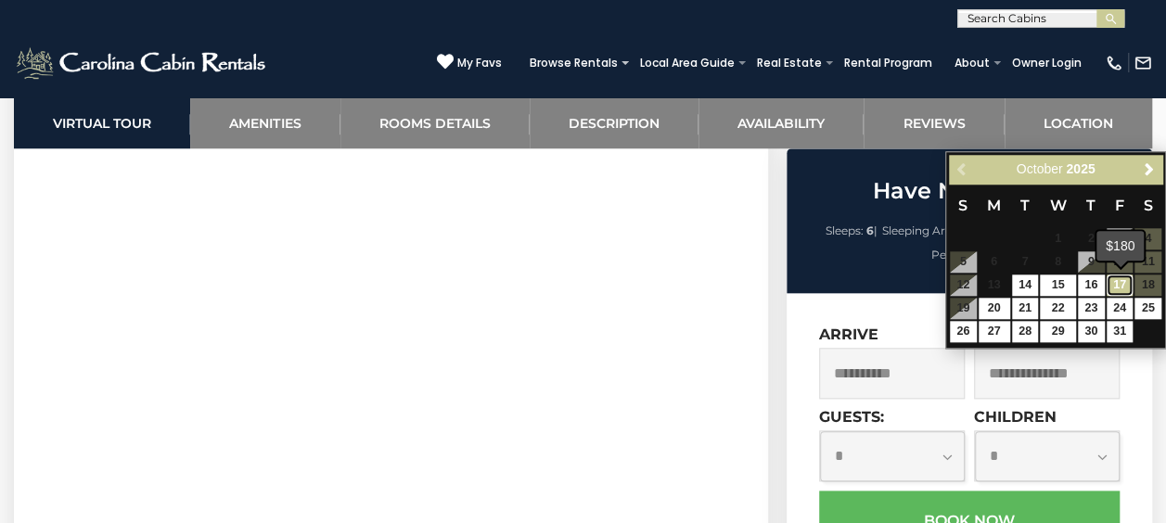
click at [1114, 279] on link "17" at bounding box center [1120, 285] width 27 height 21
type input "**********"
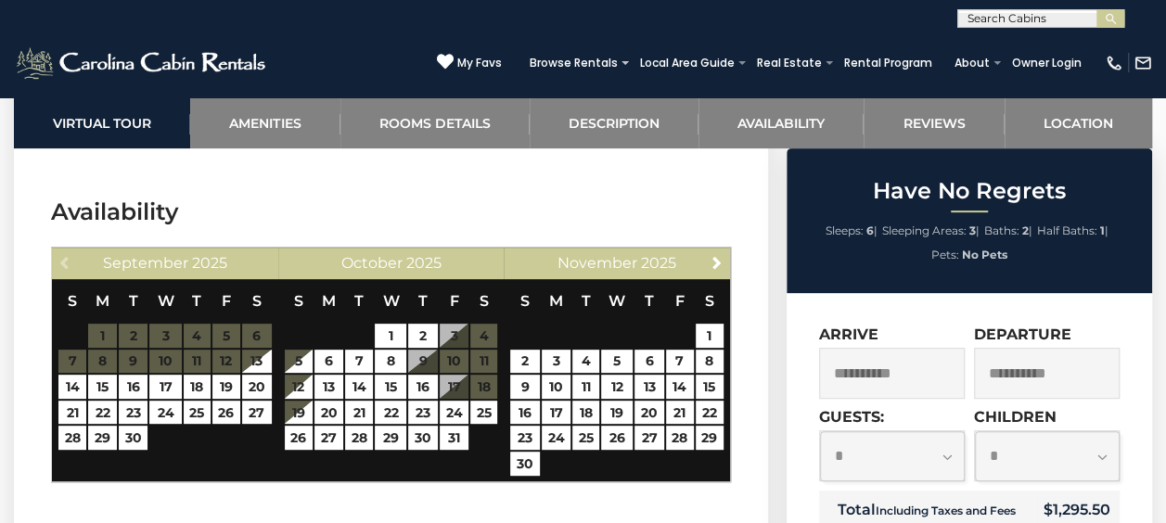
scroll to position [3805, 0]
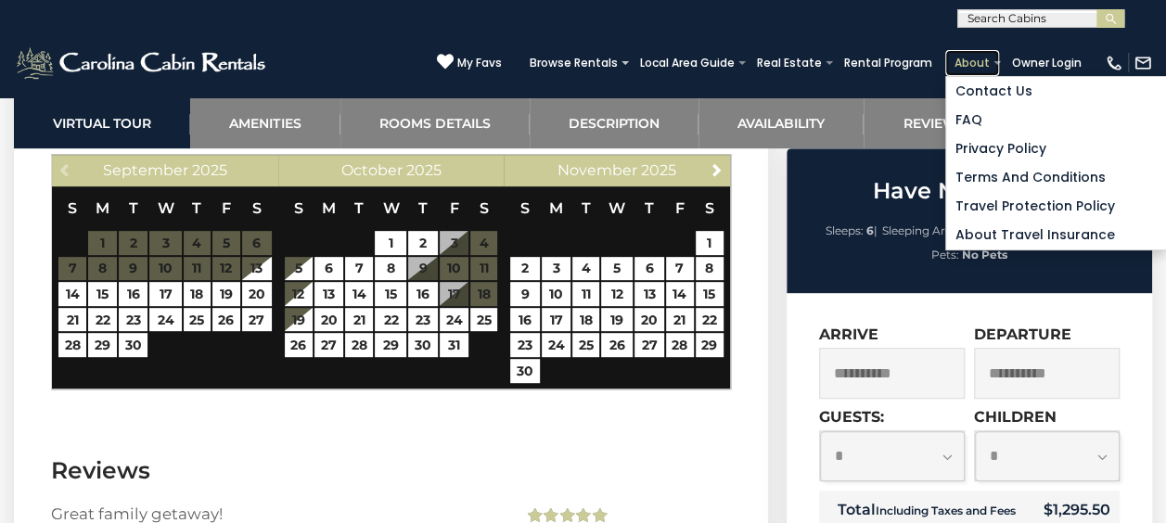
click at [992, 56] on link "About" at bounding box center [973, 63] width 54 height 26
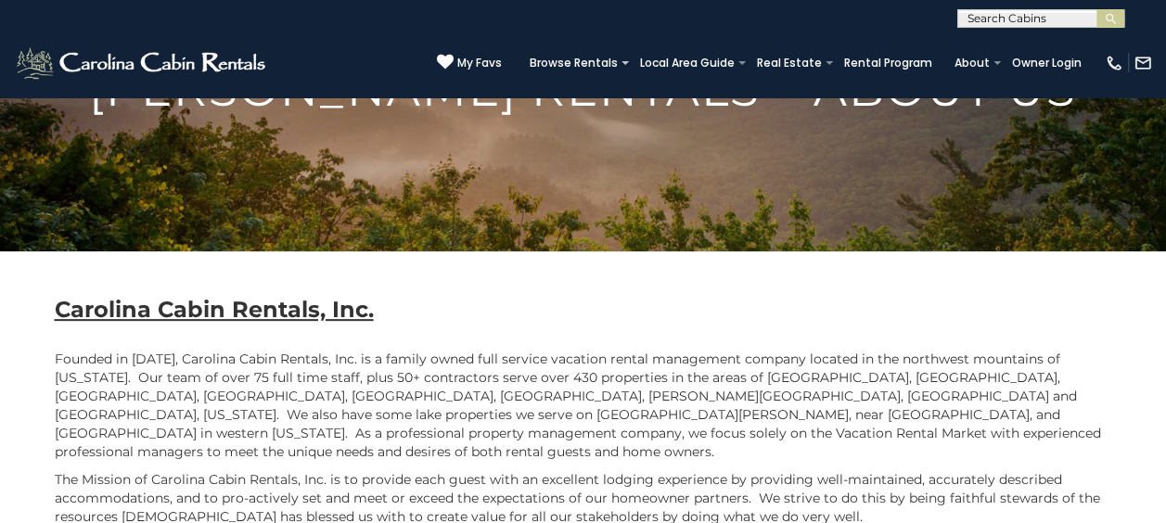
scroll to position [93, 0]
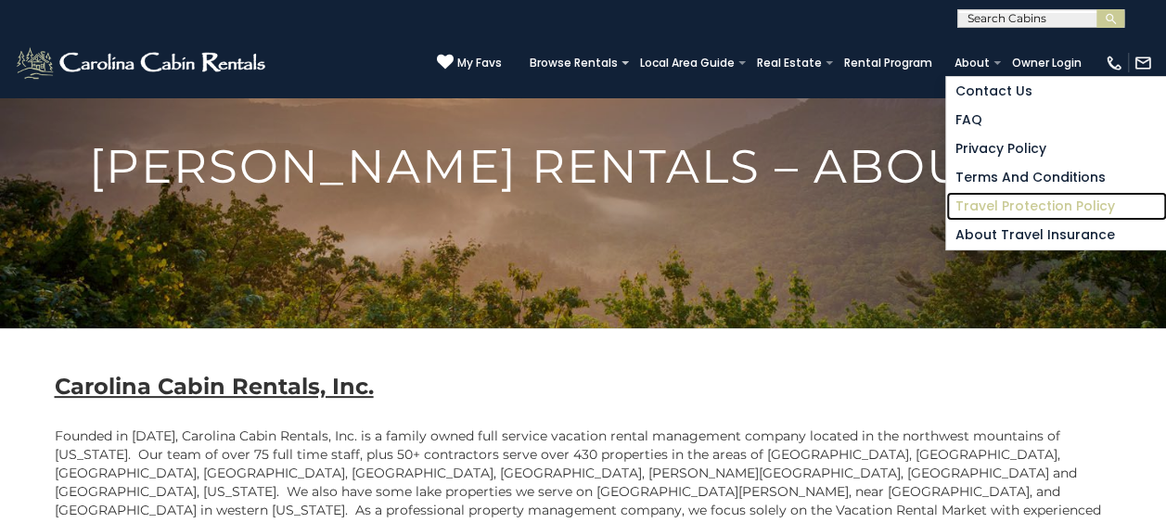
click at [977, 202] on link "Travel Protection Policy" at bounding box center [1057, 206] width 221 height 29
